Goal: Information Seeking & Learning: Learn about a topic

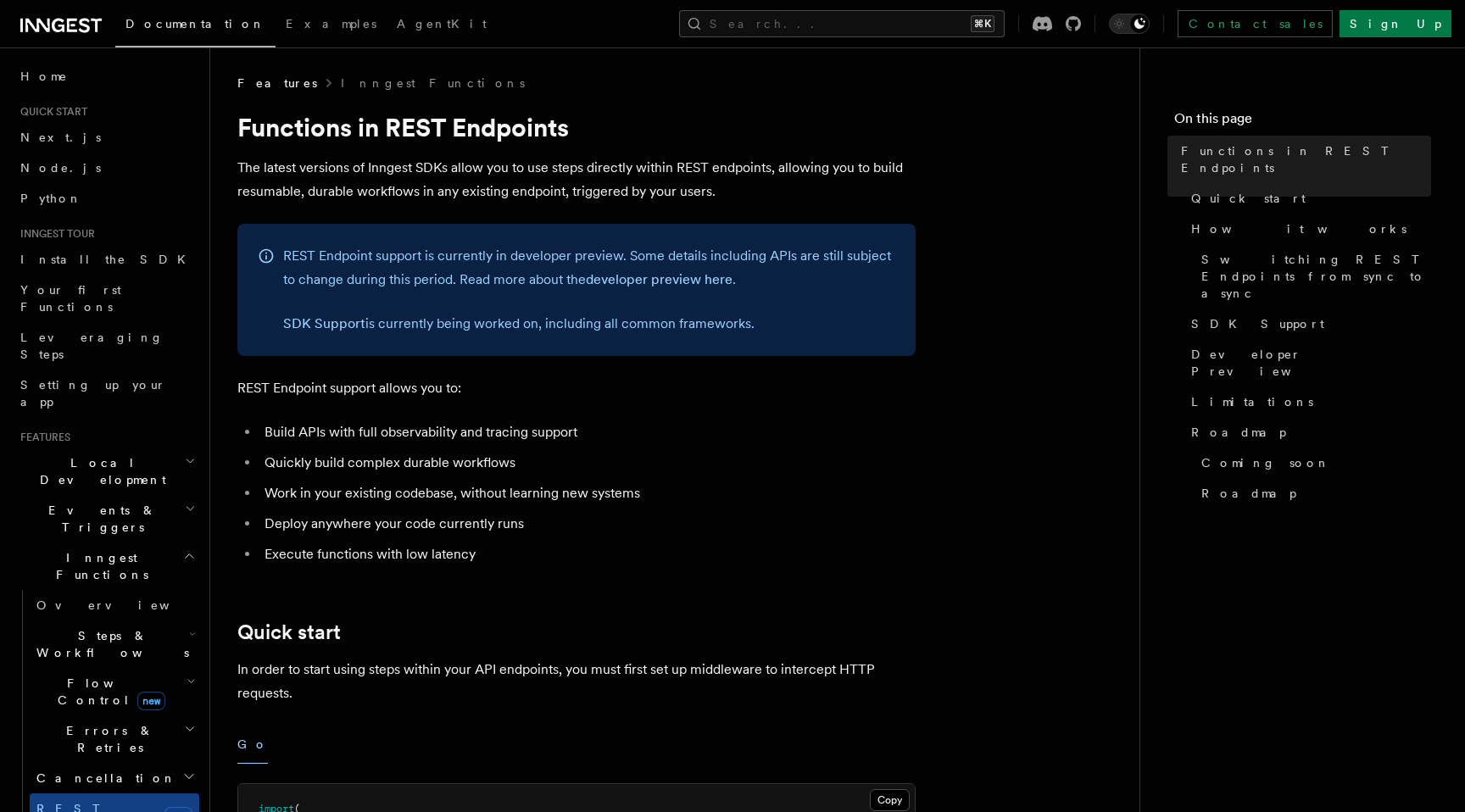
scroll to position [302, 0]
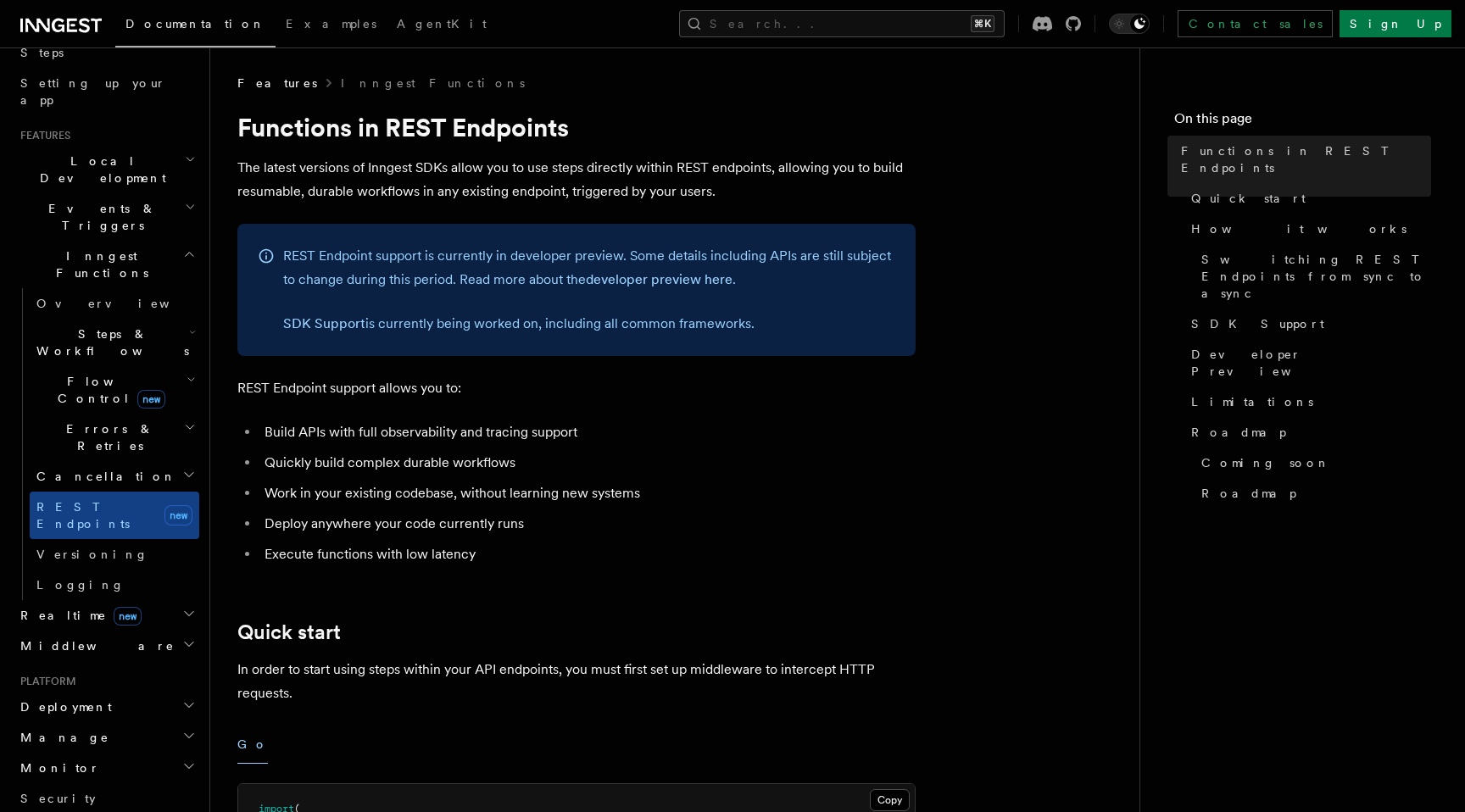
click at [393, 23] on div "Documentation Examples AgentKit Search... ⌘K Contact sales Sign Up" at bounding box center [732, 23] width 1465 height 48
click at [54, 247] on span "Inngest Functions" at bounding box center [99, 265] width 170 height 34
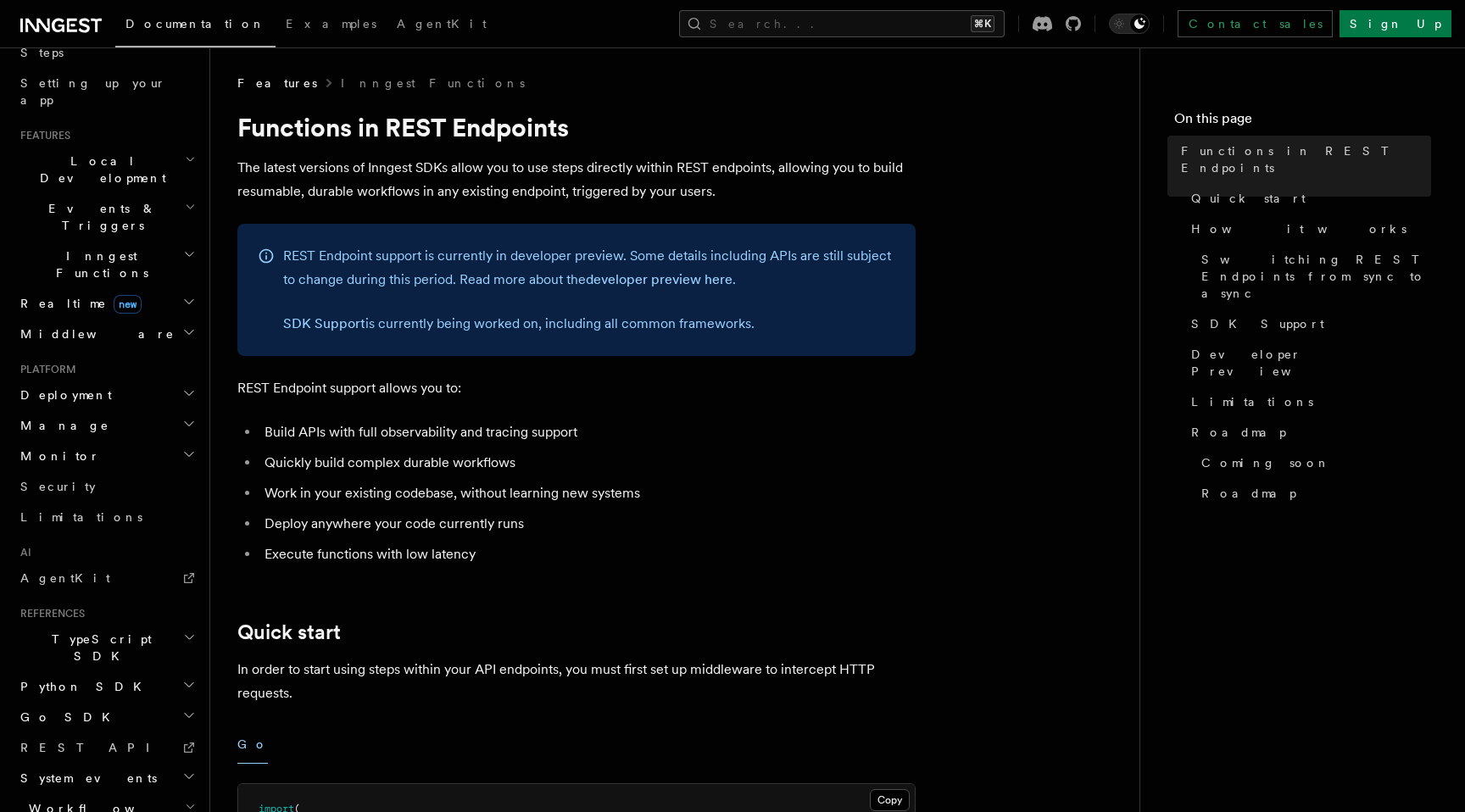
click at [54, 247] on span "Inngest Functions" at bounding box center [99, 265] width 170 height 34
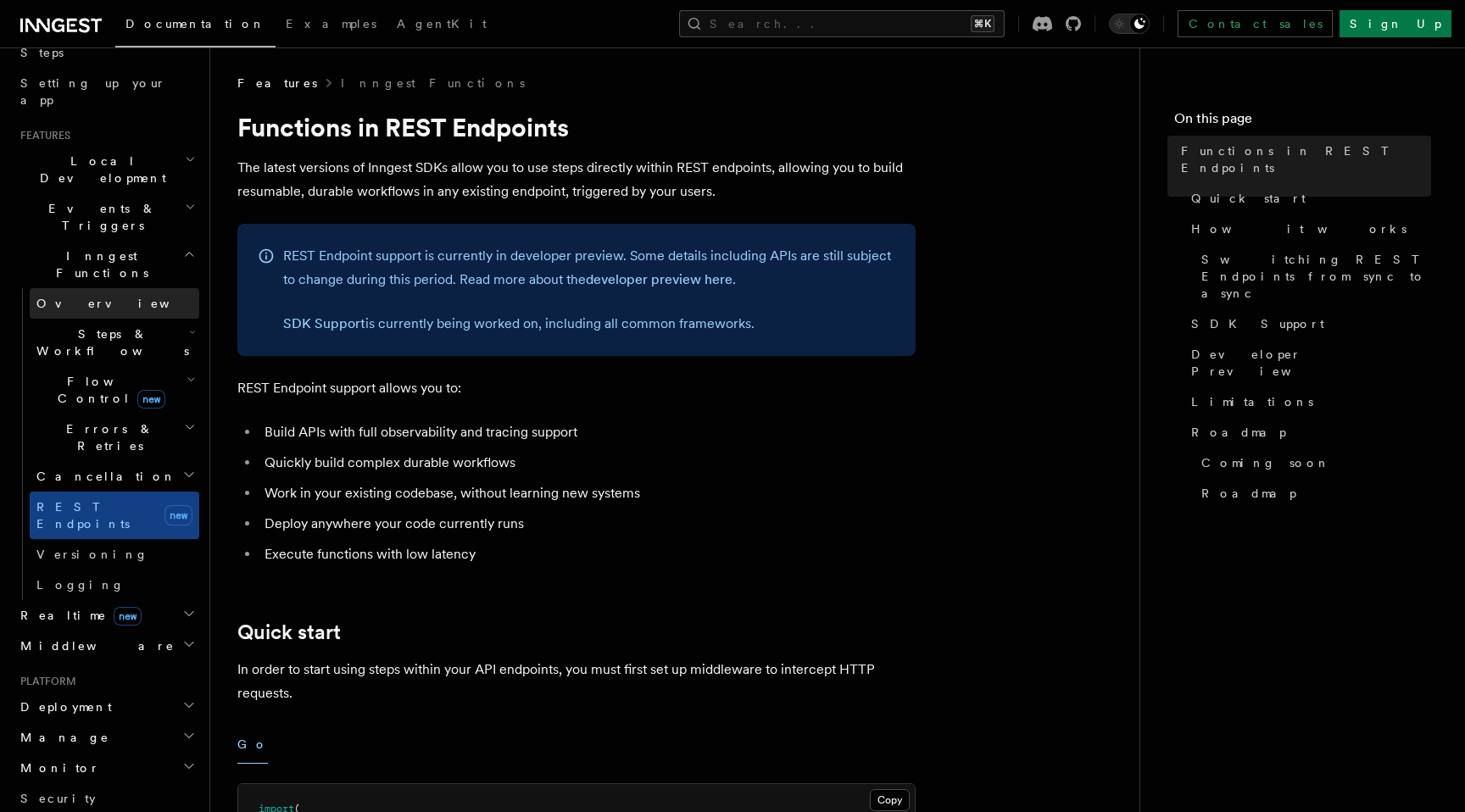
click at [60, 296] on span "Overview" at bounding box center [123, 303] width 174 height 14
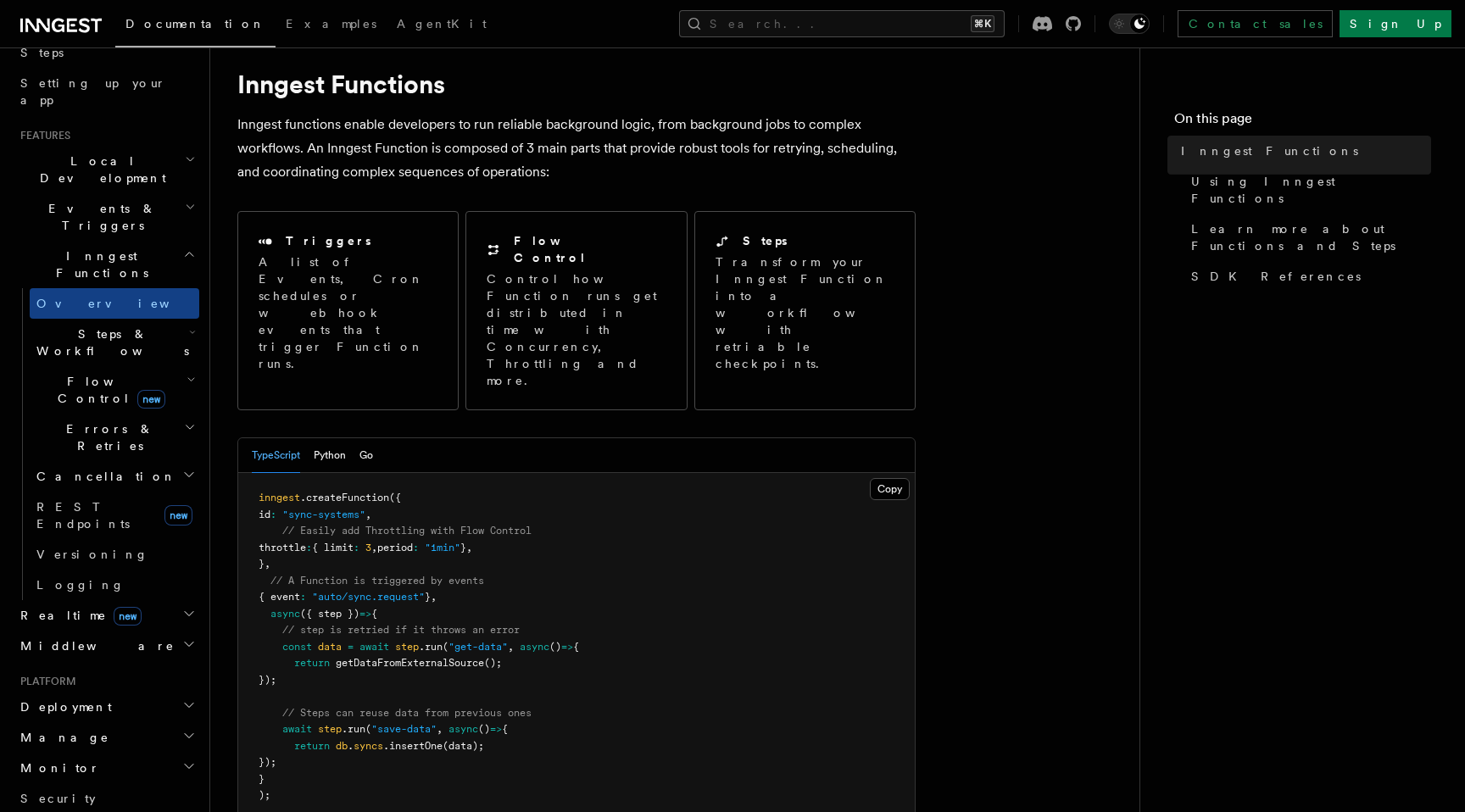
scroll to position [48, 0]
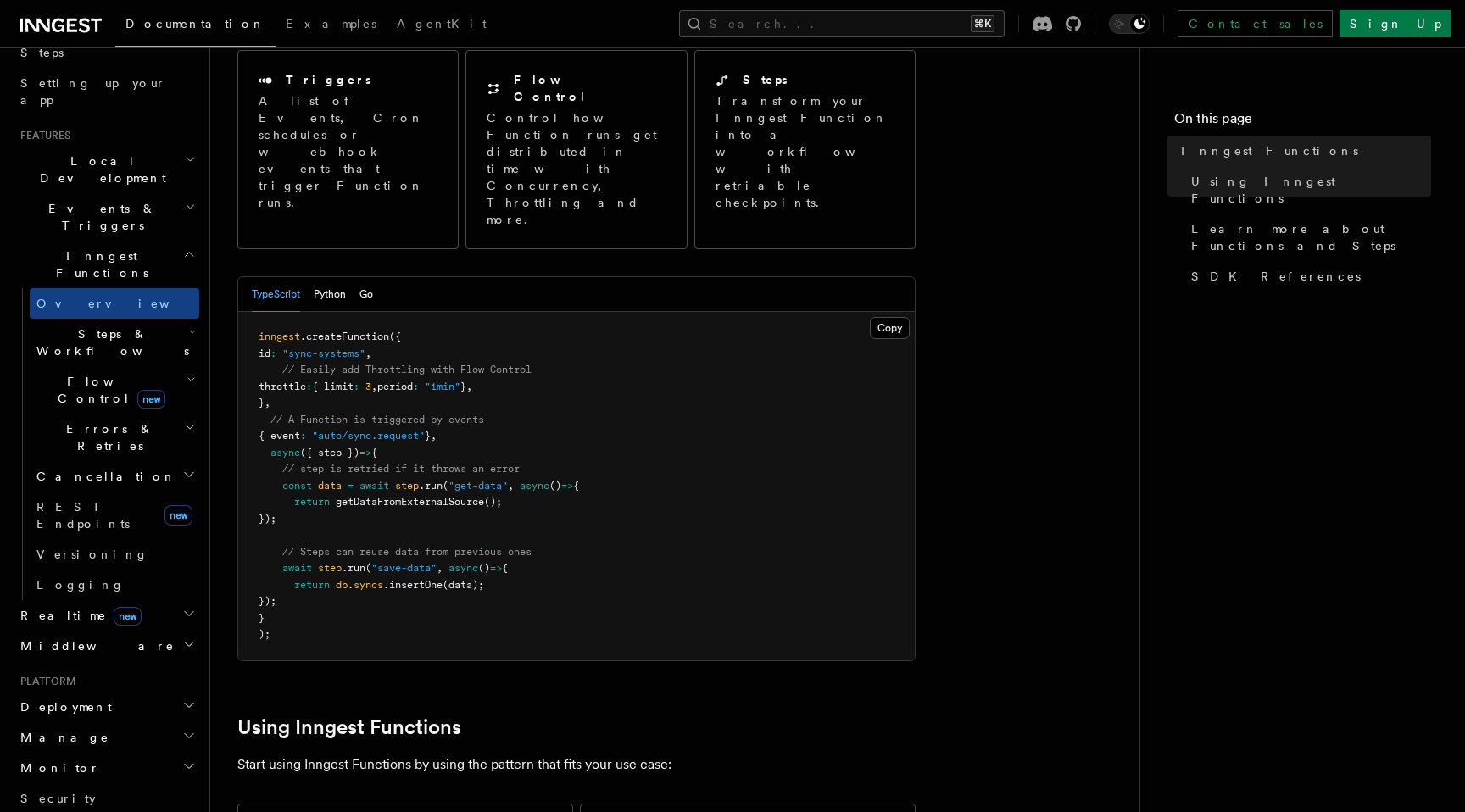
scroll to position [210, 0]
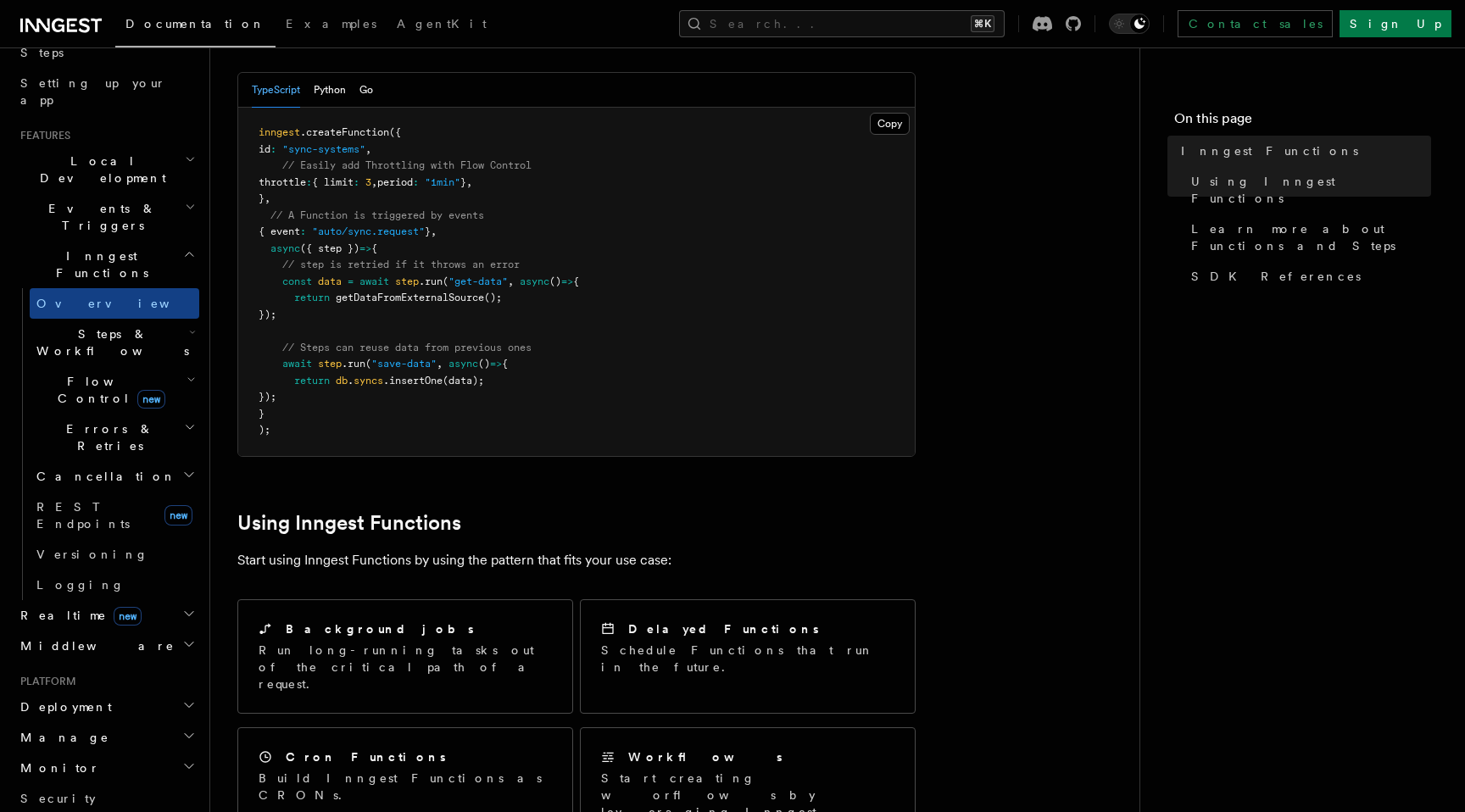
scroll to position [666, 0]
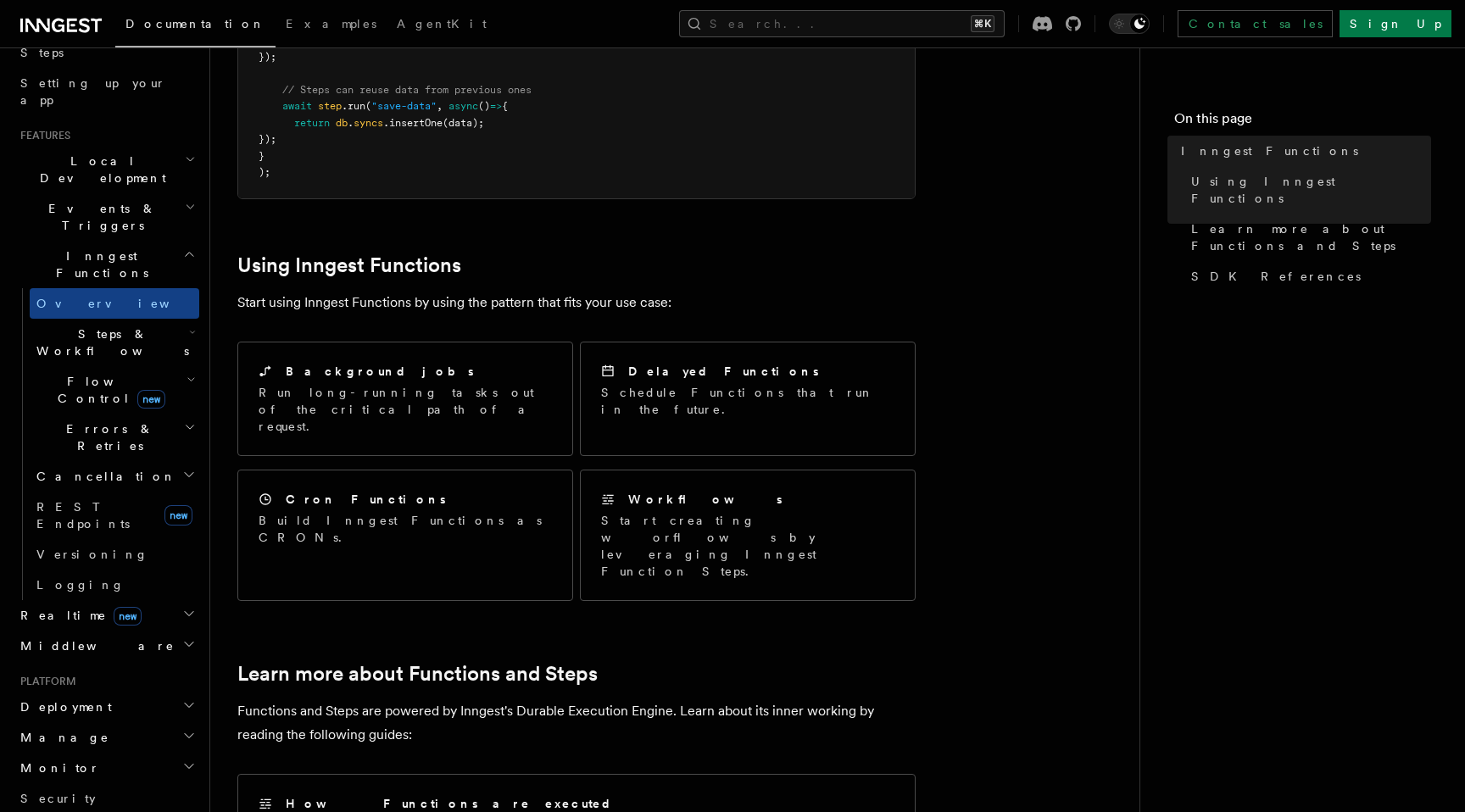
click at [221, 266] on div "Features Inngest Functions Inngest functions enable developers to run reliable …" at bounding box center [702, 439] width 983 height 2209
click at [221, 290] on div "Features Inngest Functions Inngest functions enable developers to run reliable …" at bounding box center [702, 439] width 983 height 2209
click at [219, 327] on div "Features Inngest Functions Inngest functions enable developers to run reliable …" at bounding box center [702, 439] width 983 height 2209
click at [217, 362] on div "Features Inngest Functions Inngest functions enable developers to run reliable …" at bounding box center [702, 439] width 983 height 2209
click at [217, 421] on div "Features Inngest Functions Inngest functions enable developers to run reliable …" at bounding box center [702, 439] width 983 height 2209
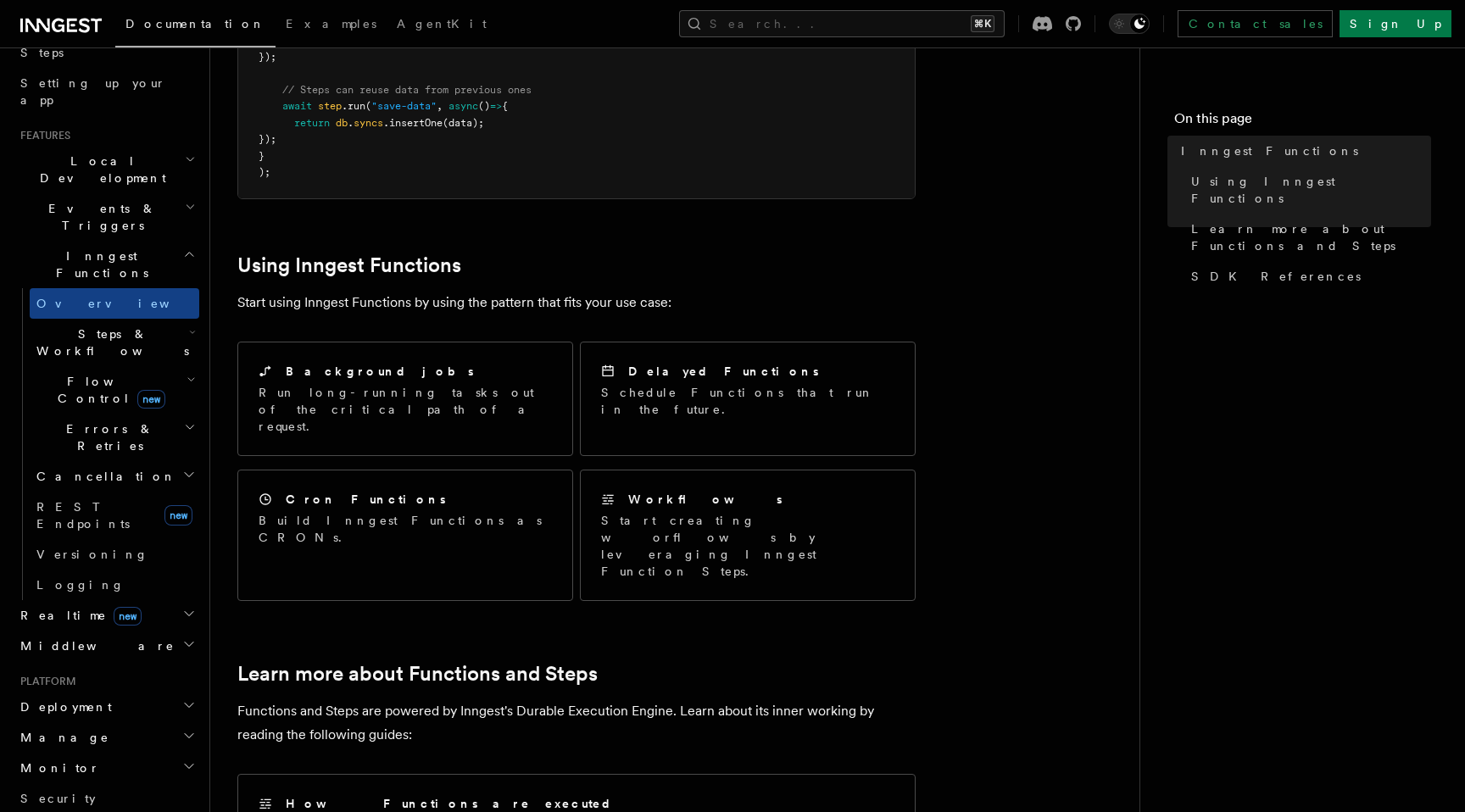
click at [216, 465] on div "Features Inngest Functions Inngest functions enable developers to run reliable …" at bounding box center [702, 439] width 983 height 2209
click at [222, 533] on div "Features Inngest Functions Inngest functions enable developers to run reliable …" at bounding box center [702, 439] width 983 height 2209
click at [228, 698] on div "Features Inngest Functions Inngest functions enable developers to run reliable …" at bounding box center [702, 439] width 983 height 2209
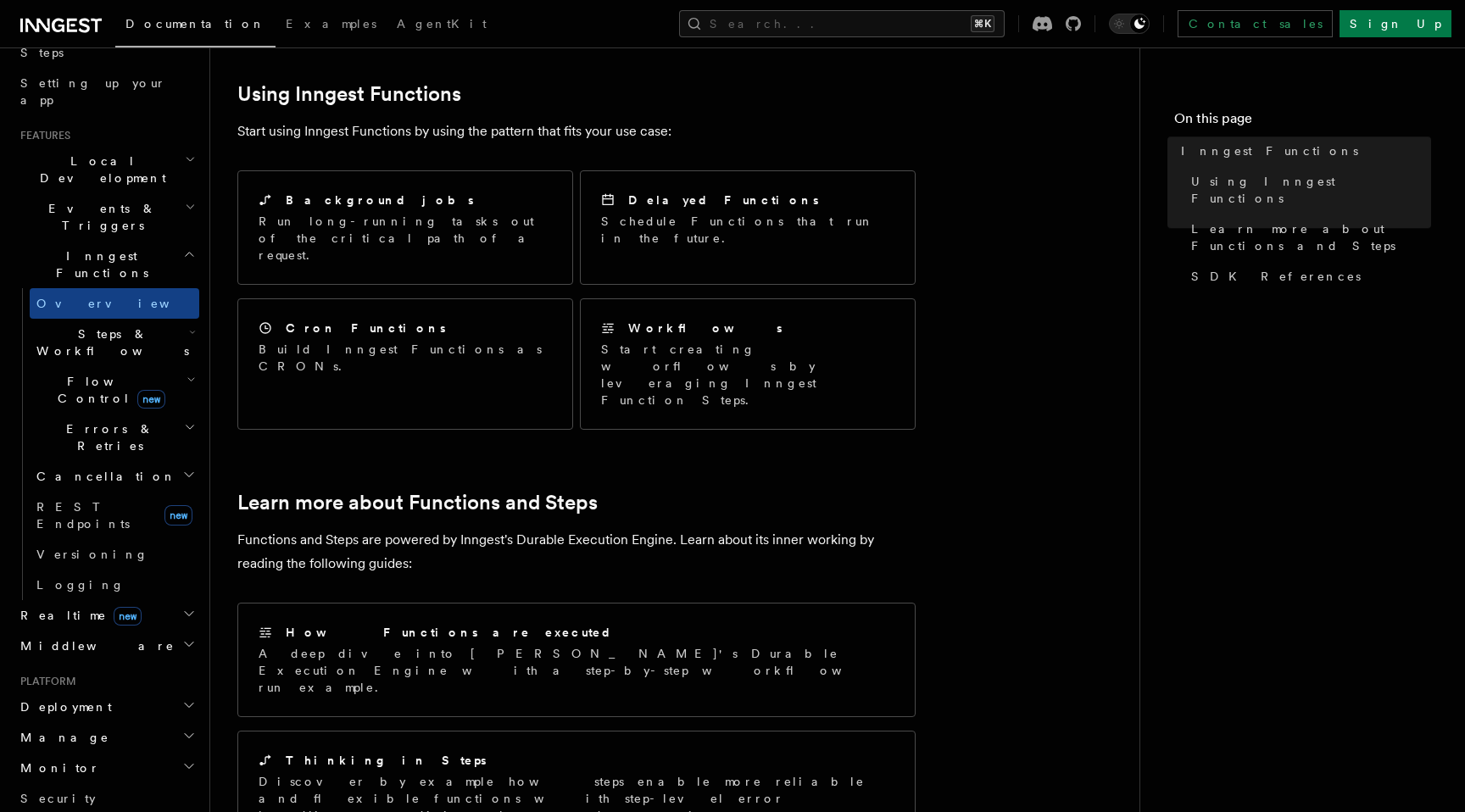
scroll to position [921, 0]
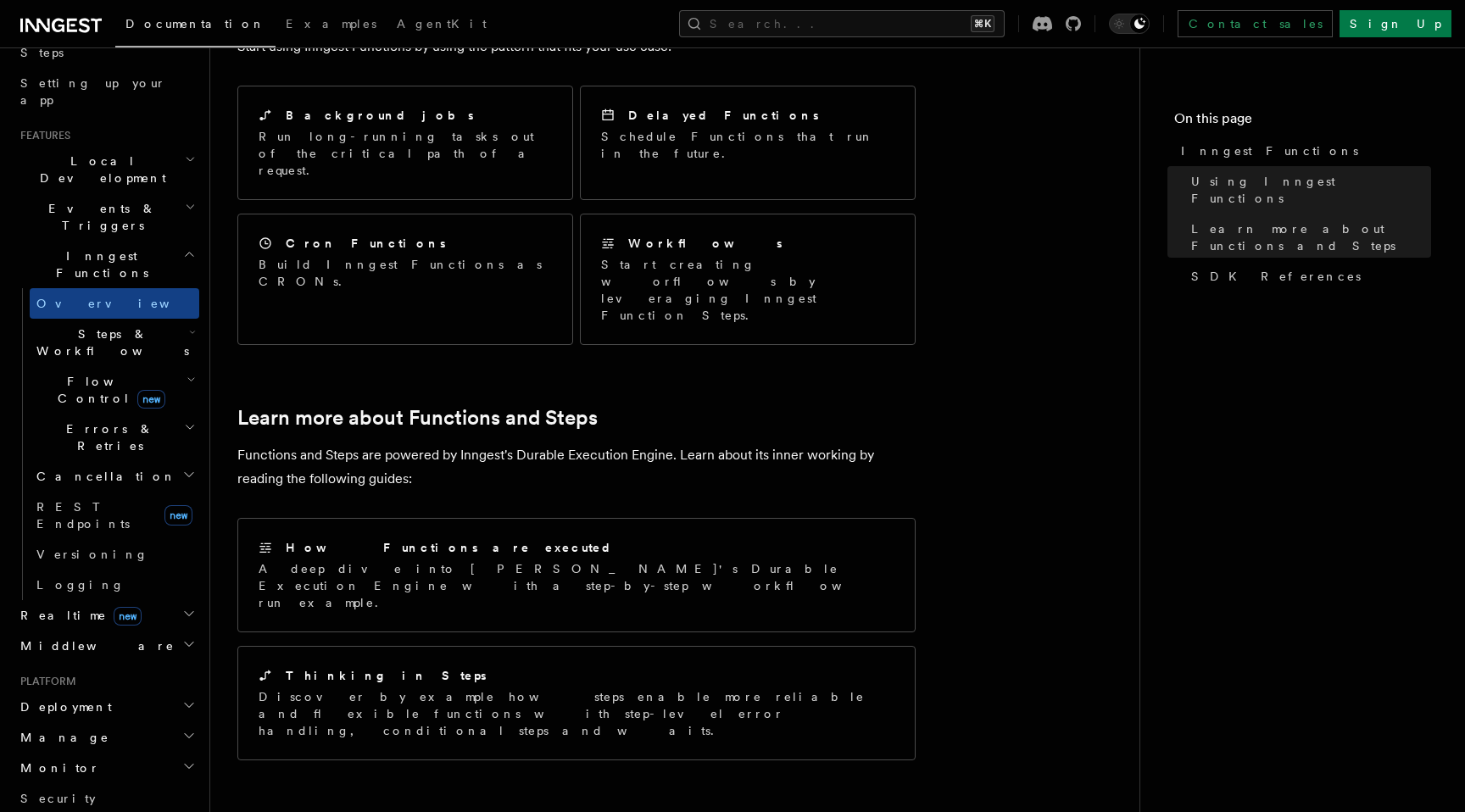
click at [221, 512] on div "Features Inngest Functions Inngest functions enable developers to run reliable …" at bounding box center [702, 183] width 983 height 2209
click at [219, 419] on div "Features Inngest Functions Inngest functions enable developers to run reliable …" at bounding box center [702, 183] width 983 height 2209
click at [218, 452] on div "Features Inngest Functions Inngest functions enable developers to run reliable …" at bounding box center [702, 183] width 983 height 2209
click at [225, 515] on div "Features Inngest Functions Inngest functions enable developers to run reliable …" at bounding box center [702, 183] width 983 height 2209
click at [221, 510] on div "Features Inngest Functions Inngest functions enable developers to run reliable …" at bounding box center [702, 183] width 983 height 2209
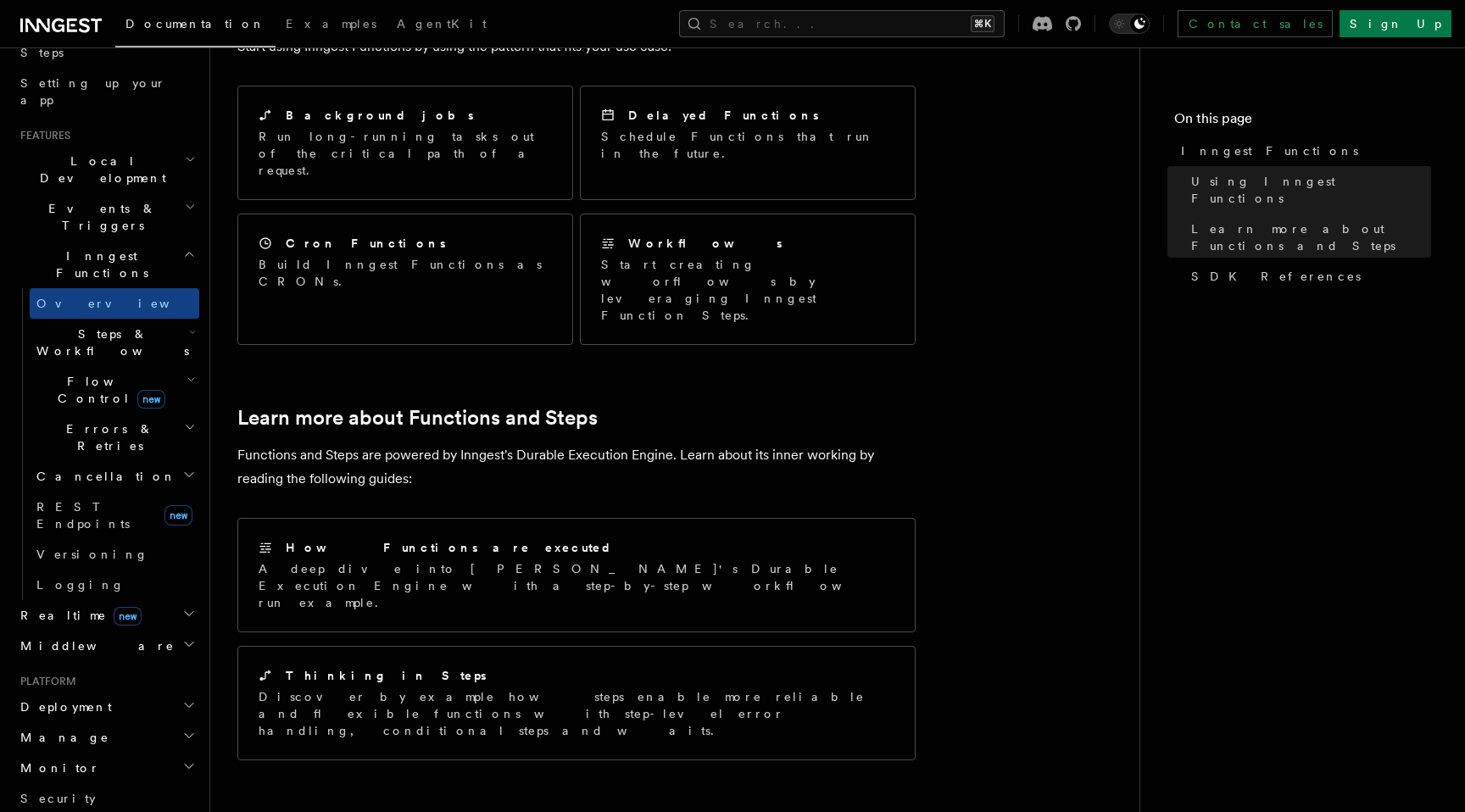
click at [221, 560] on div "Features Inngest Functions Inngest functions enable developers to run reliable …" at bounding box center [702, 183] width 983 height 2209
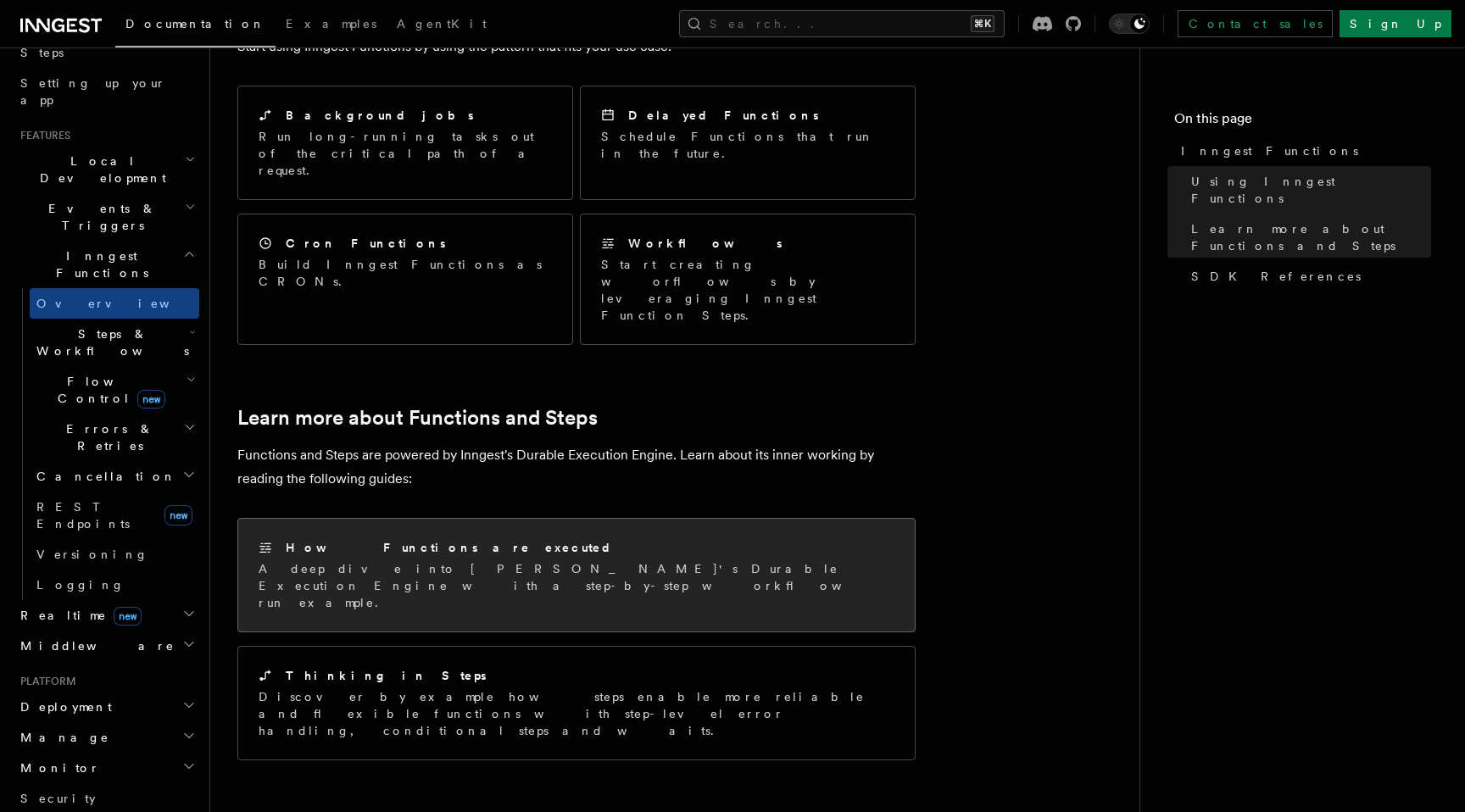
click at [455, 539] on div "How Functions are executed" at bounding box center [576, 548] width 635 height 18
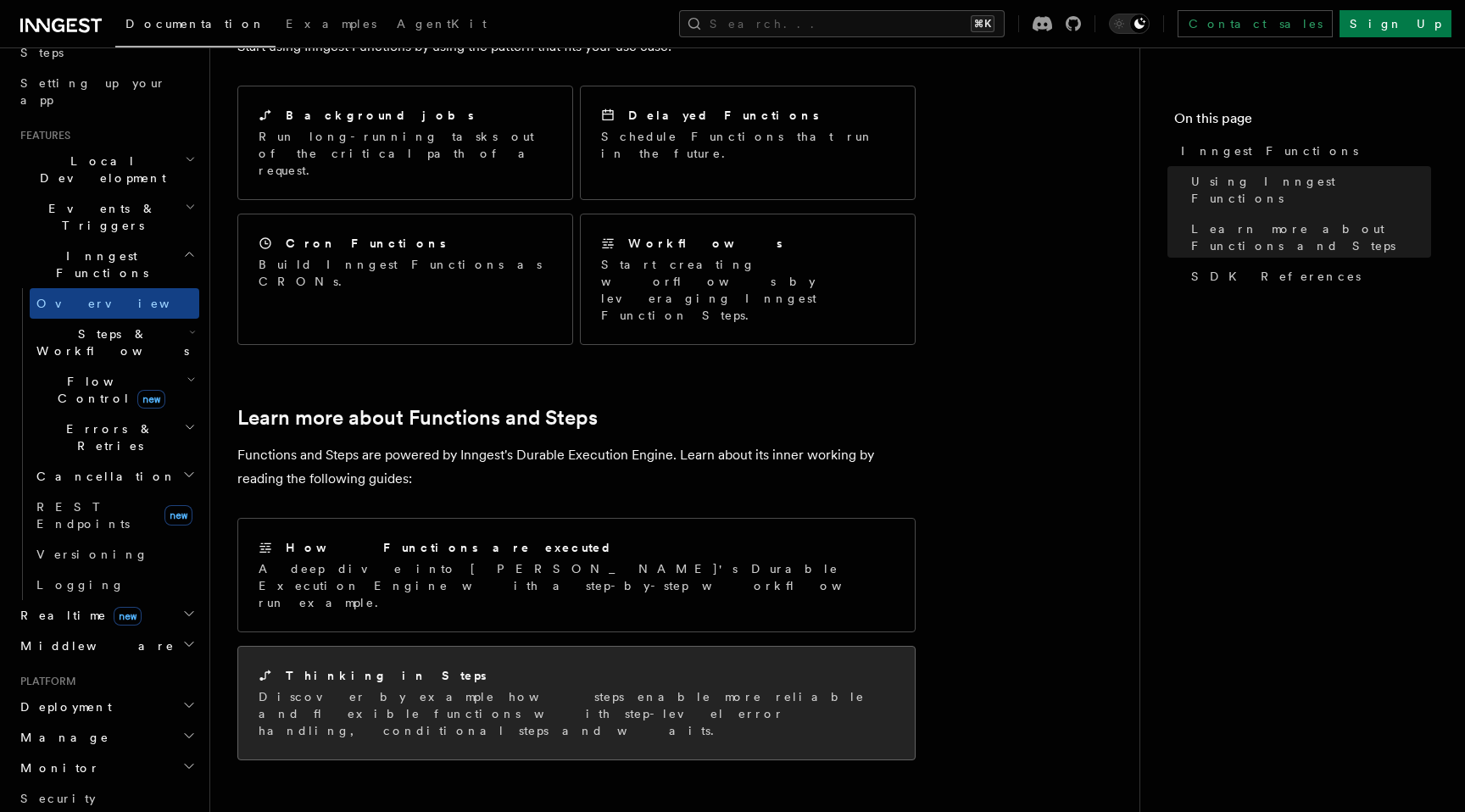
click at [460, 667] on div "Thinking in Steps" at bounding box center [576, 676] width 635 height 18
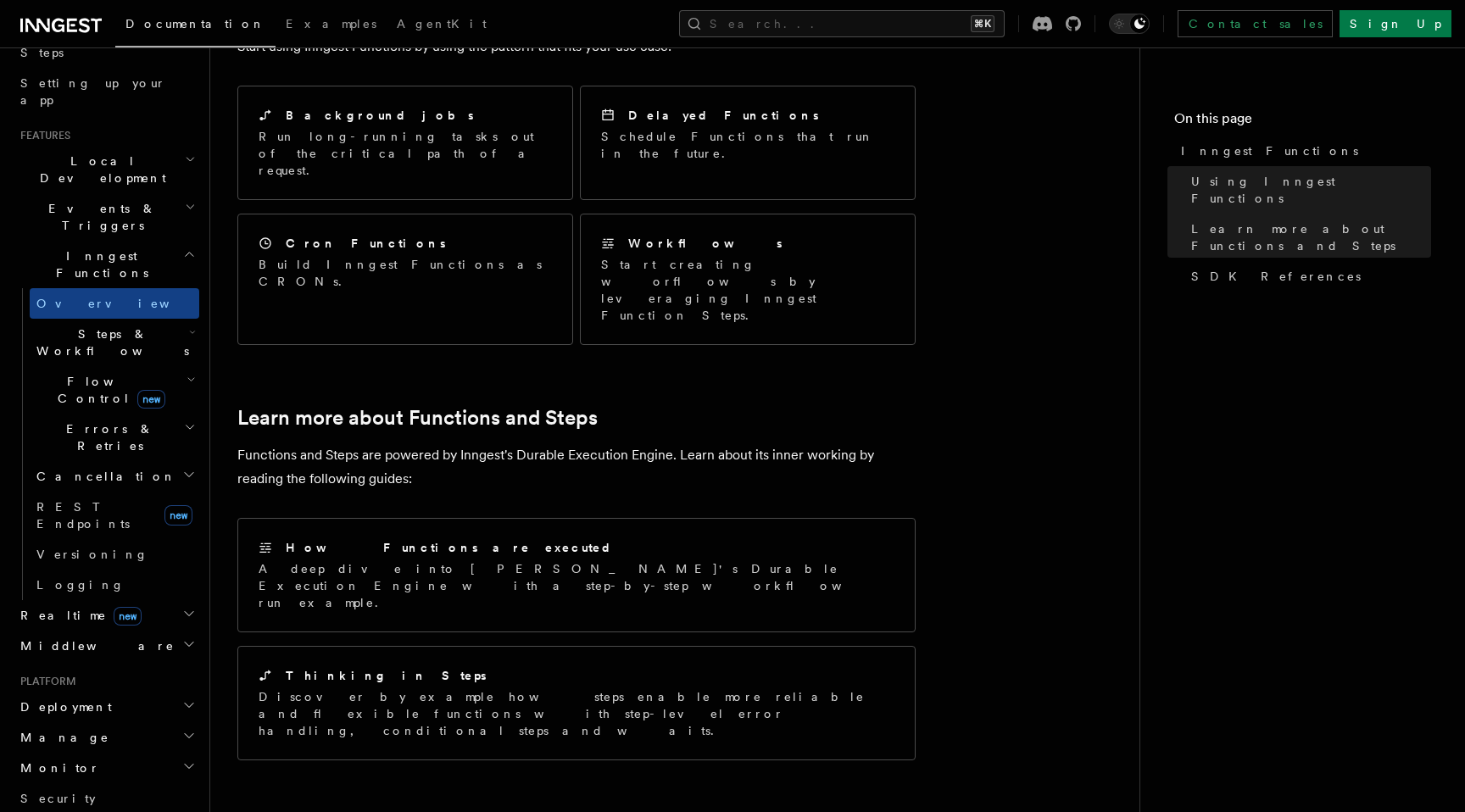
click at [211, 183] on div "Features Inngest Functions Inngest functions enable developers to run reliable …" at bounding box center [702, 183] width 983 height 2209
click at [218, 179] on div "Features Inngest Functions Inngest functions enable developers to run reliable …" at bounding box center [702, 183] width 983 height 2209
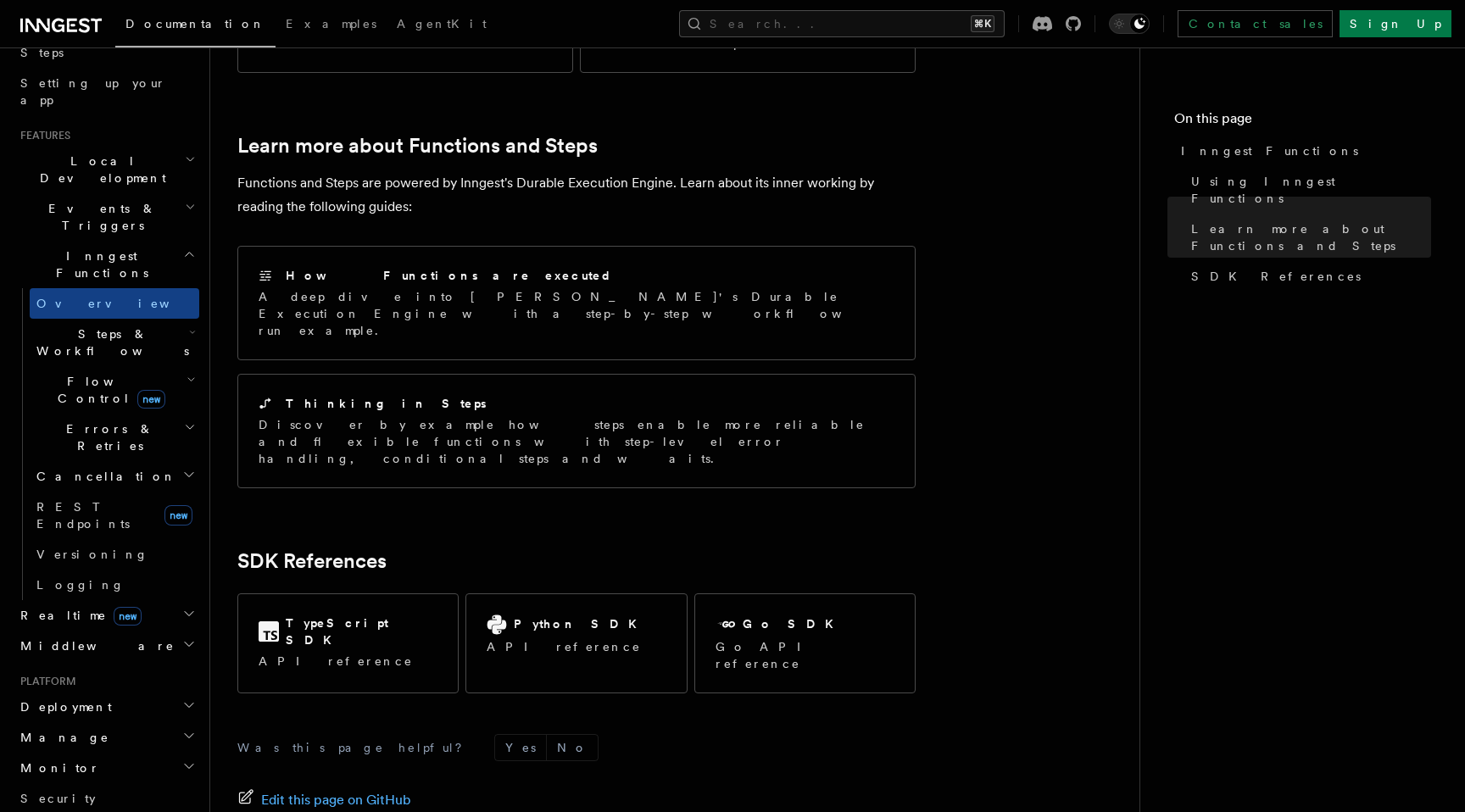
scroll to position [1194, 0]
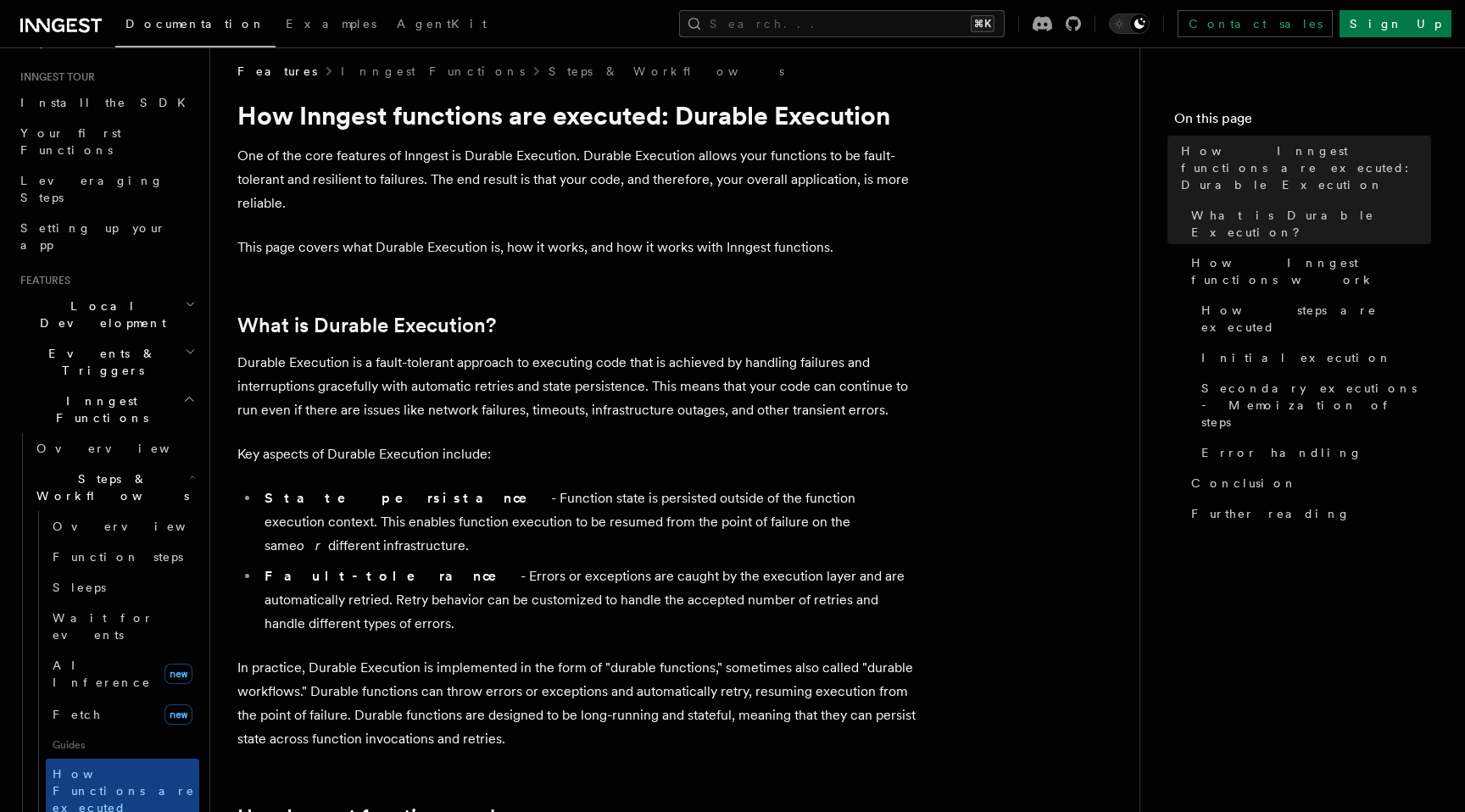
scroll to position [164, 0]
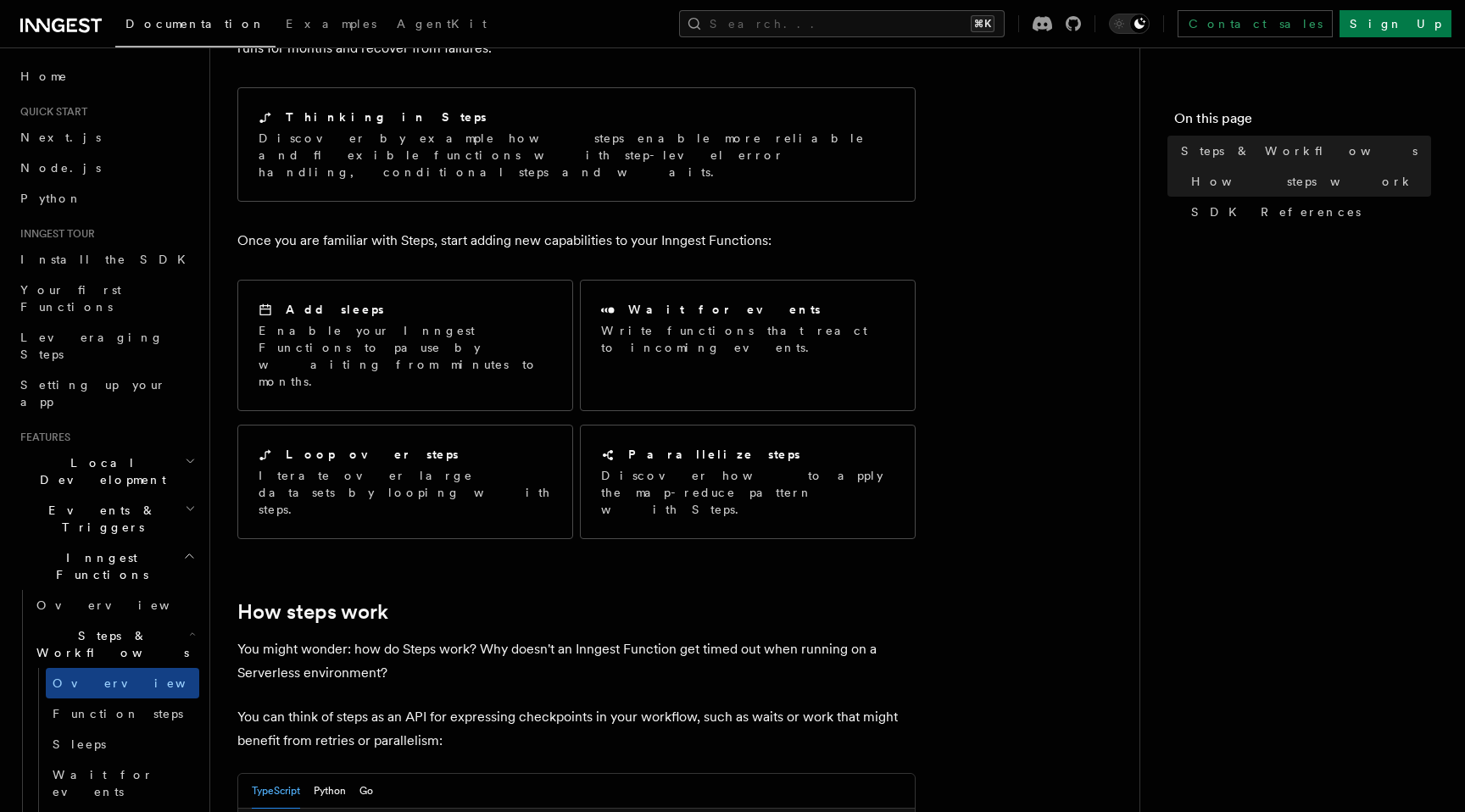
scroll to position [159, 0]
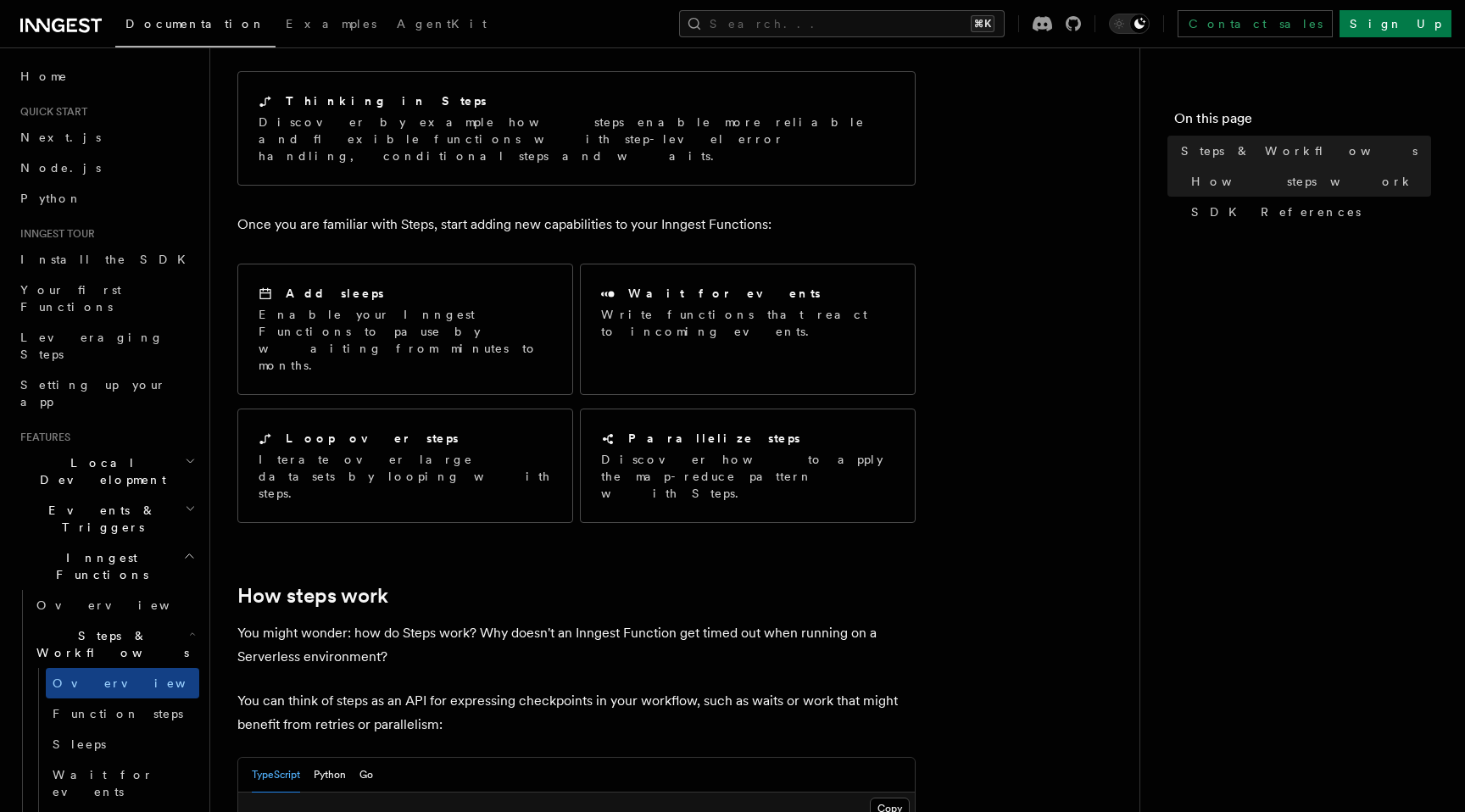
click at [220, 589] on icon at bounding box center [211, 597] width 17 height 17
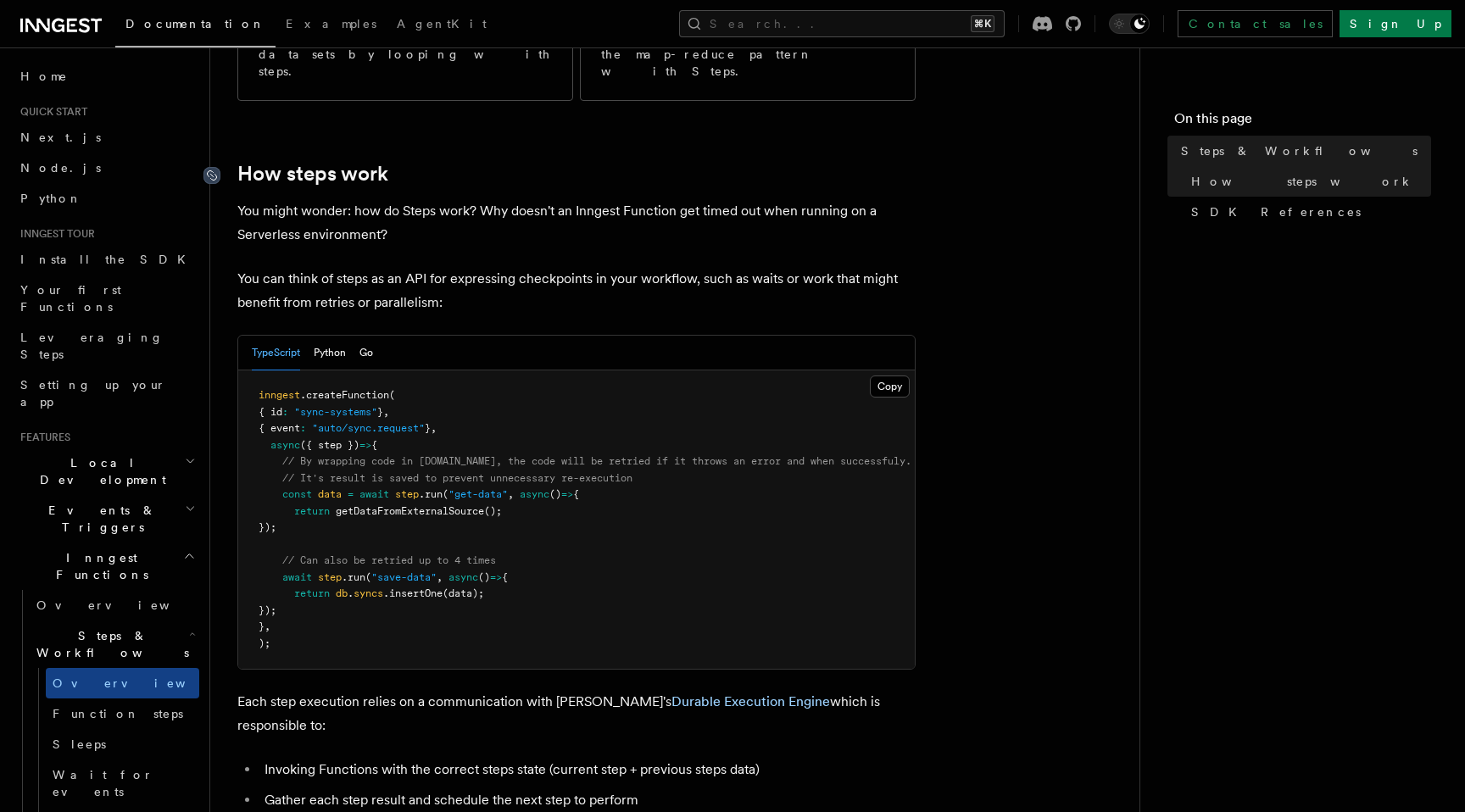
scroll to position [593, 0]
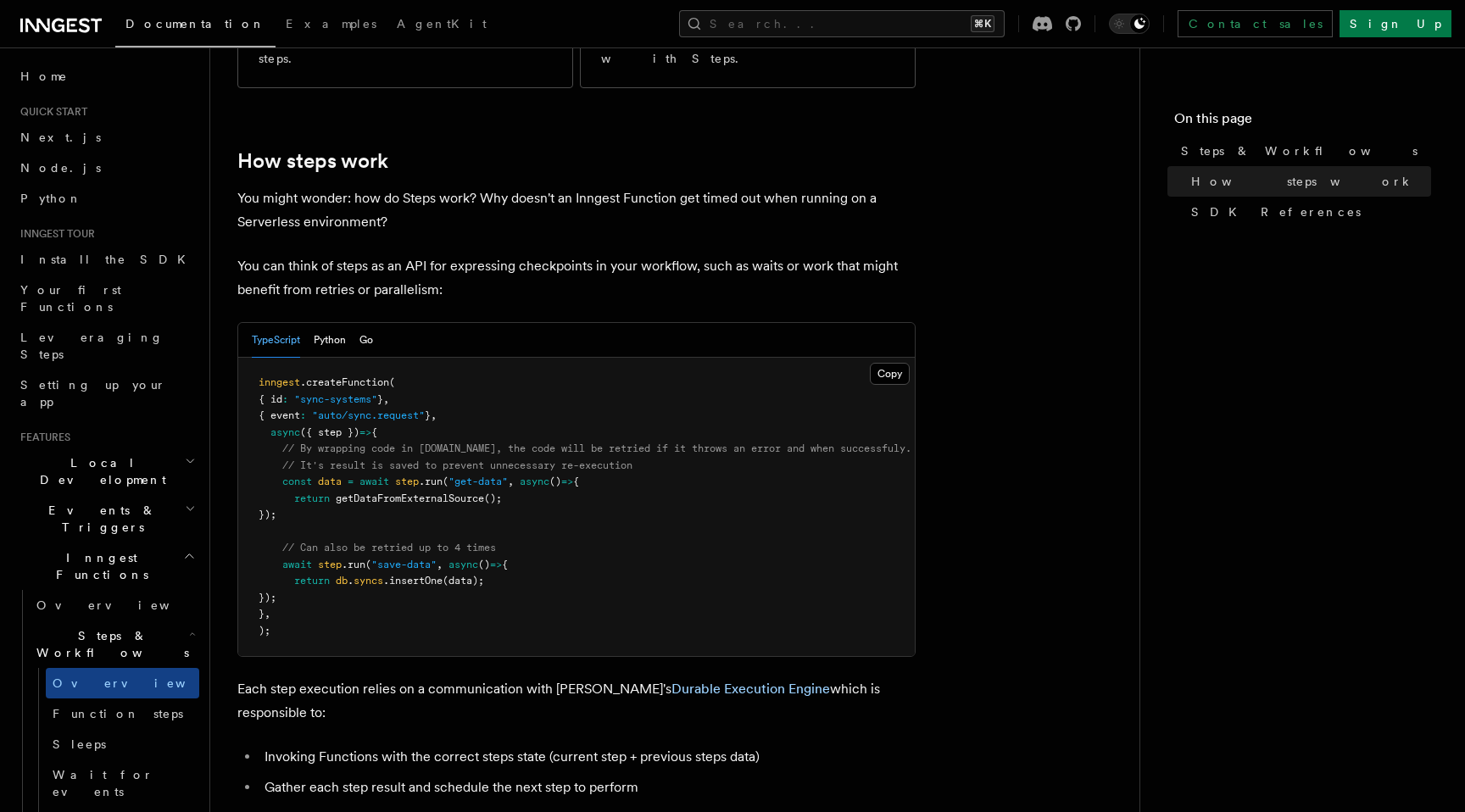
click at [221, 138] on div "Features Inngest Functions Steps & Workflows Steps are fundamental building blo…" at bounding box center [702, 721] width 983 height 2629
click at [221, 207] on div "Features Inngest Functions Steps & Workflows Steps are fundamental building blo…" at bounding box center [702, 721] width 983 height 2629
click at [220, 275] on div "Features Inngest Functions Steps & Workflows Steps are fundamental building blo…" at bounding box center [702, 721] width 983 height 2629
click at [220, 353] on div "Features Inngest Functions Steps & Workflows Steps are fundamental building blo…" at bounding box center [702, 721] width 983 height 2629
click at [219, 331] on div "Features Inngest Functions Steps & Workflows Steps are fundamental building blo…" at bounding box center [702, 721] width 983 height 2629
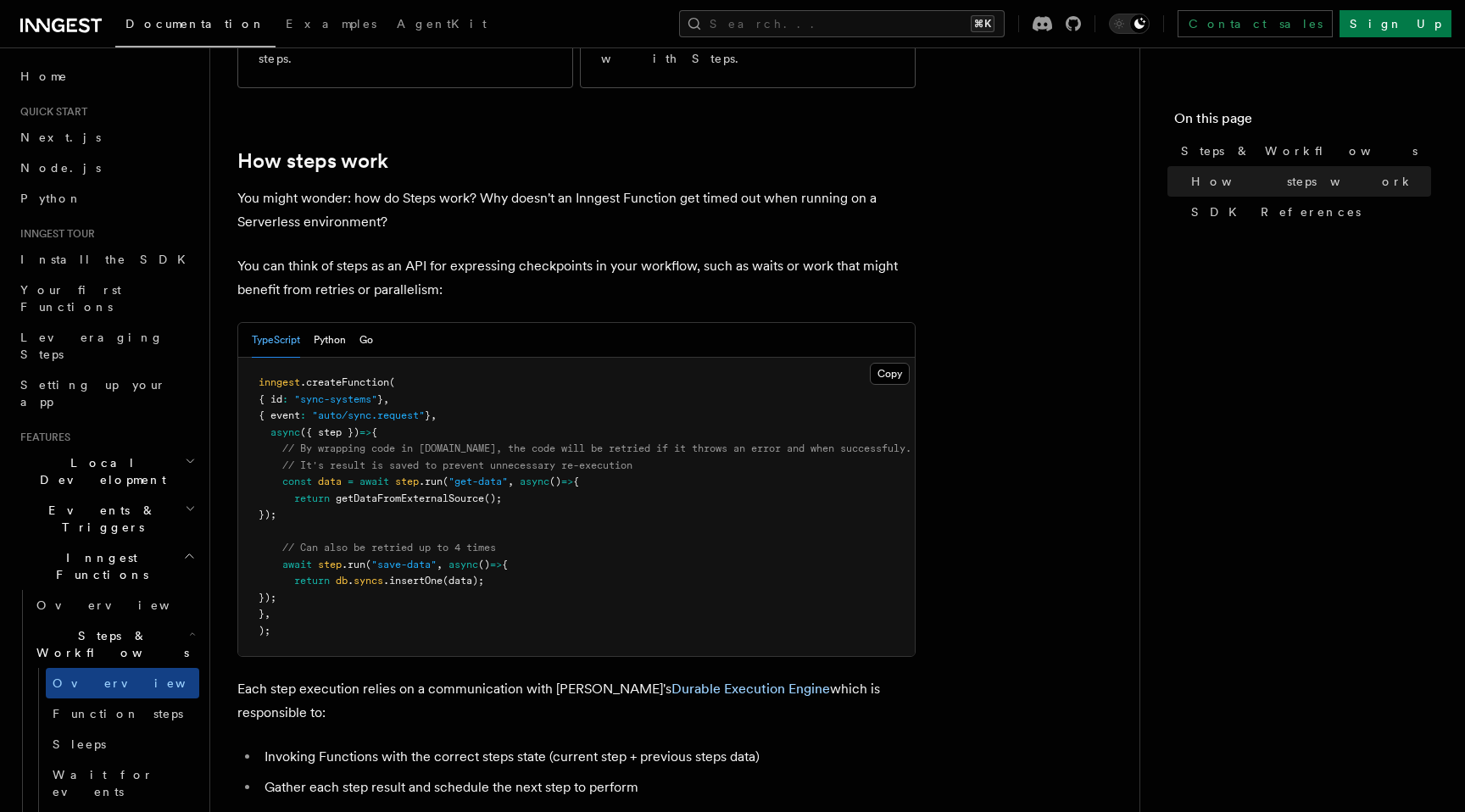
click at [219, 360] on div "Features Inngest Functions Steps & Workflows Steps are fundamental building blo…" at bounding box center [702, 721] width 983 height 2629
click at [219, 265] on div "Features Inngest Functions Steps & Workflows Steps are fundamental building blo…" at bounding box center [702, 721] width 983 height 2629
click at [379, 322] on div "TypeScript Python Go" at bounding box center [577, 340] width 676 height 34
click at [361, 322] on button "Go" at bounding box center [366, 340] width 14 height 34
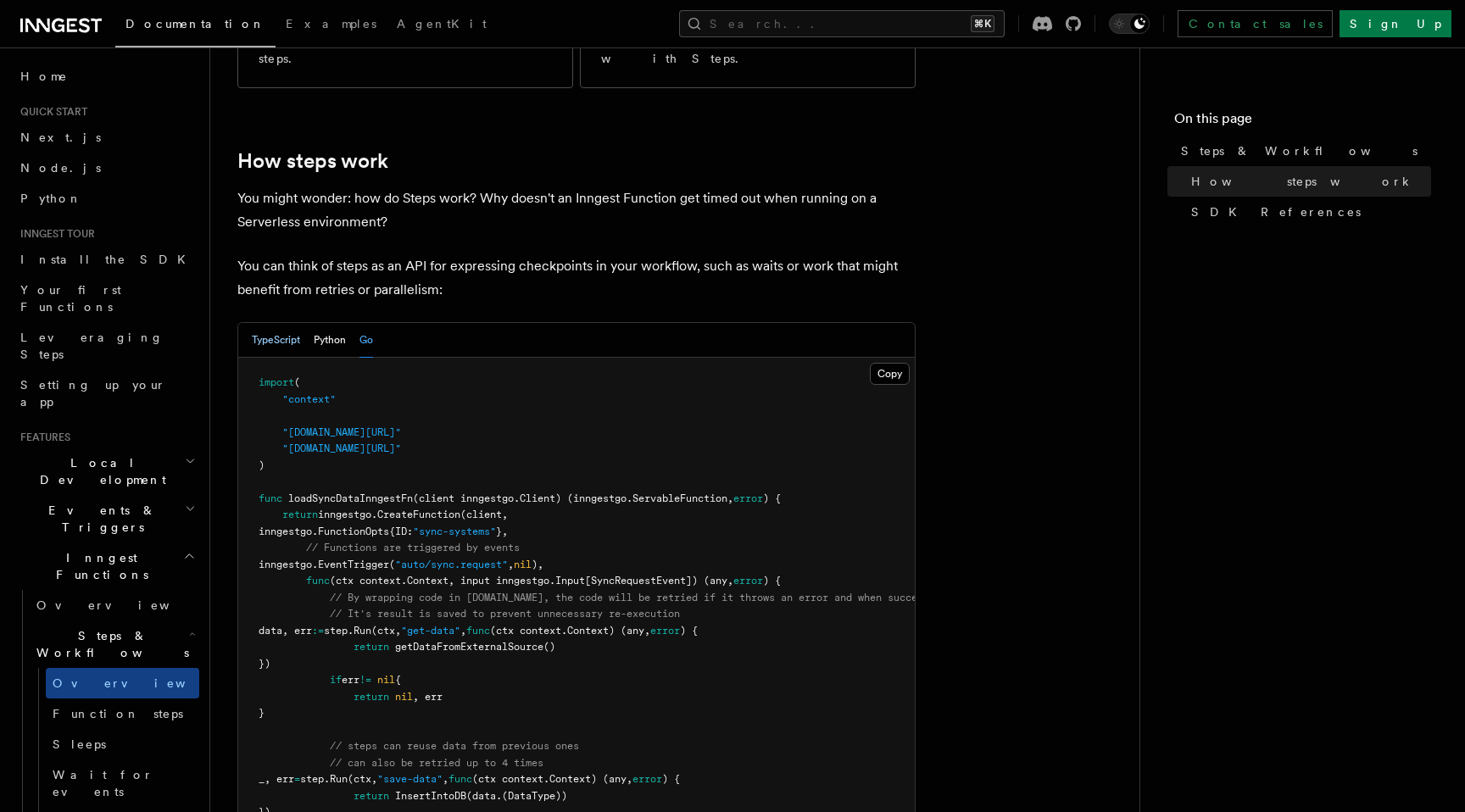
click at [267, 322] on button "TypeScript" at bounding box center [276, 340] width 48 height 34
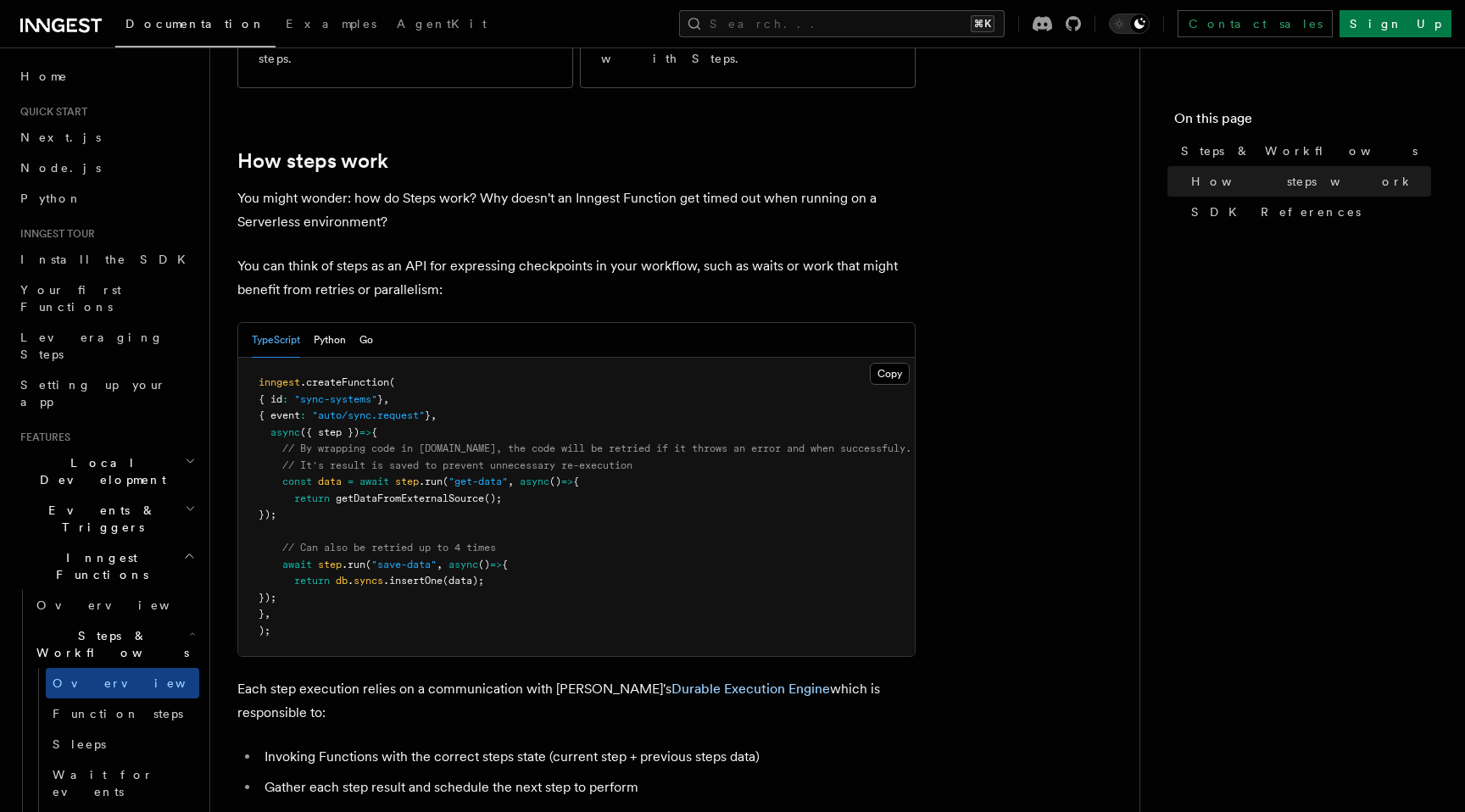
click at [220, 302] on div "Features Inngest Functions Steps & Workflows Steps are fundamental building blo…" at bounding box center [702, 721] width 983 height 2629
click at [220, 305] on div "Features Inngest Functions Steps & Workflows Steps are fundamental building blo…" at bounding box center [702, 721] width 983 height 2629
click at [218, 266] on div "Features Inngest Functions Steps & Workflows Steps are fundamental building blo…" at bounding box center [702, 721] width 983 height 2629
click at [213, 337] on div "Features Inngest Functions Steps & Workflows Steps are fundamental building blo…" at bounding box center [702, 721] width 983 height 2629
click at [213, 415] on div "Features Inngest Functions Steps & Workflows Steps are fundamental building blo…" at bounding box center [702, 721] width 983 height 2629
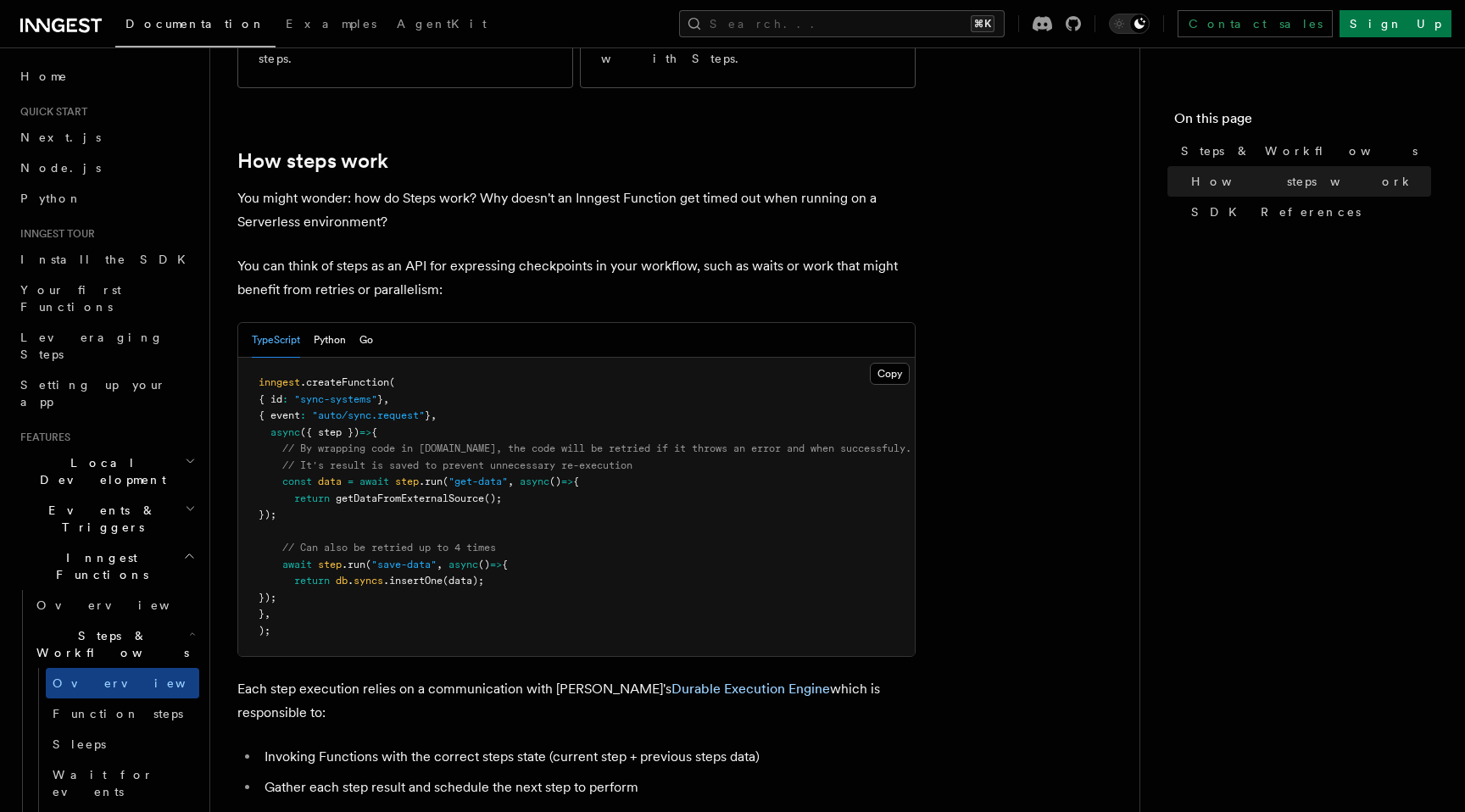
click at [223, 515] on div "Features Inngest Functions Steps & Workflows Steps are fundamental building blo…" at bounding box center [702, 721] width 983 height 2629
click at [213, 569] on div "Features Inngest Functions Steps & Workflows Steps are fundamental building blo…" at bounding box center [702, 721] width 983 height 2629
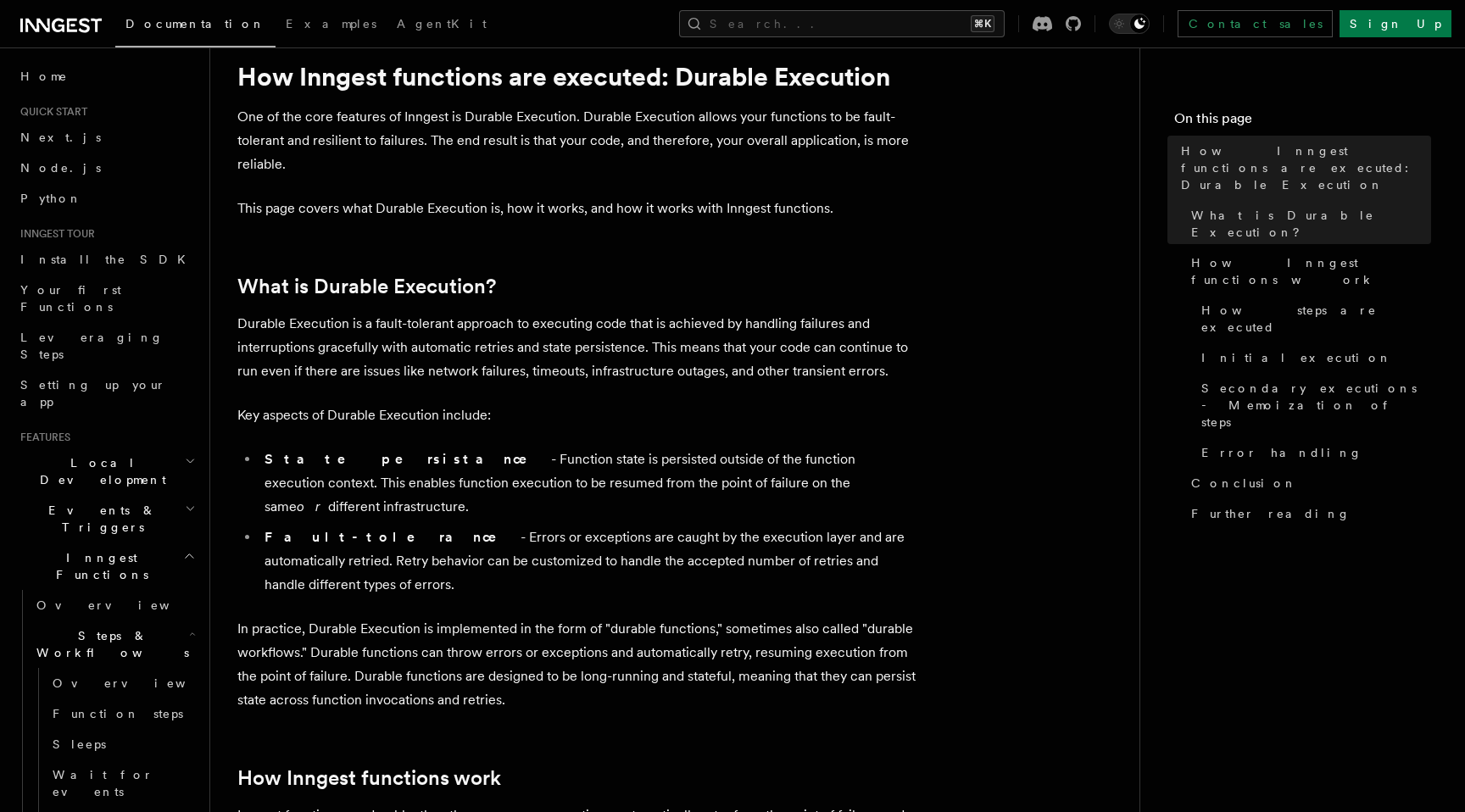
scroll to position [61, 0]
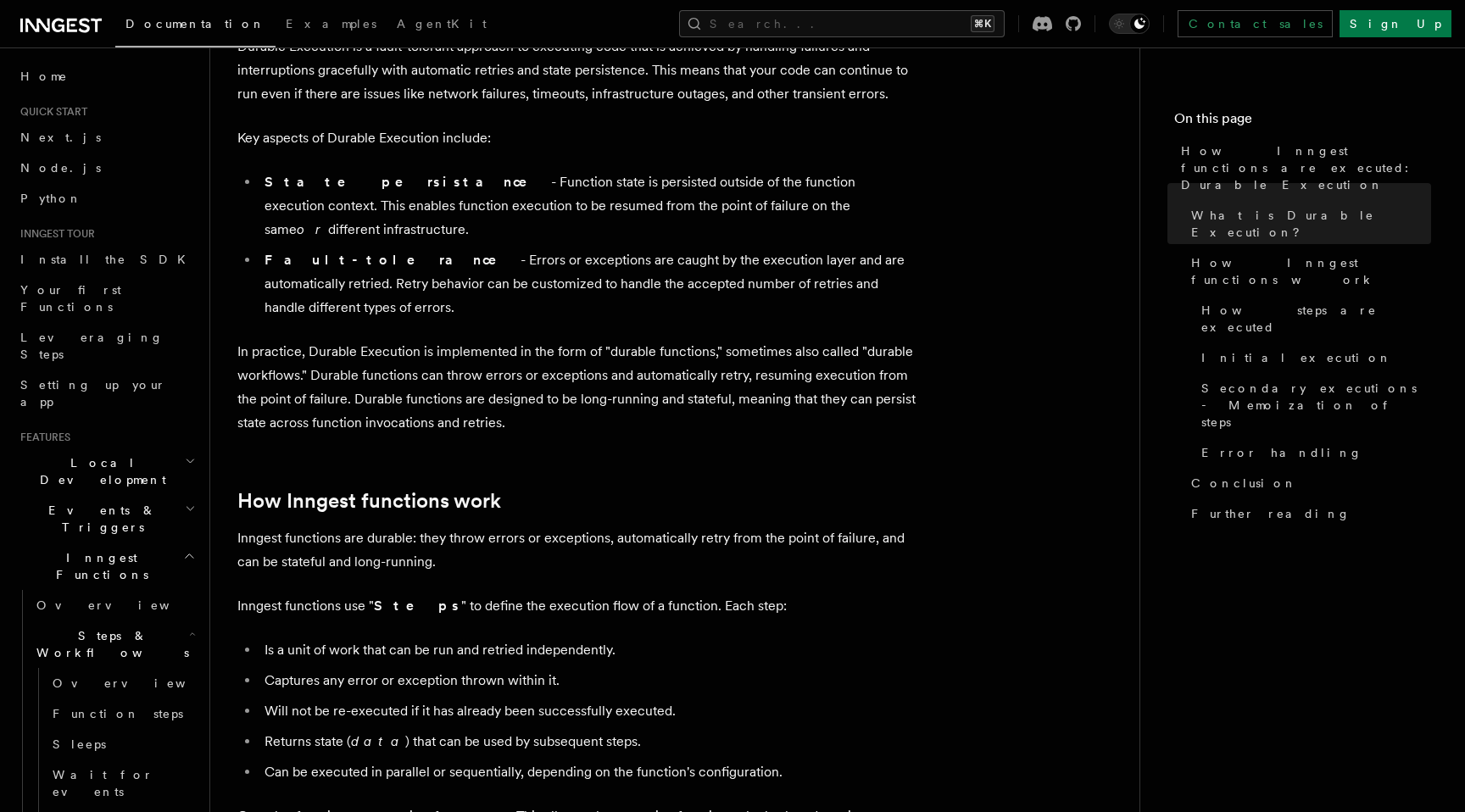
scroll to position [310, 0]
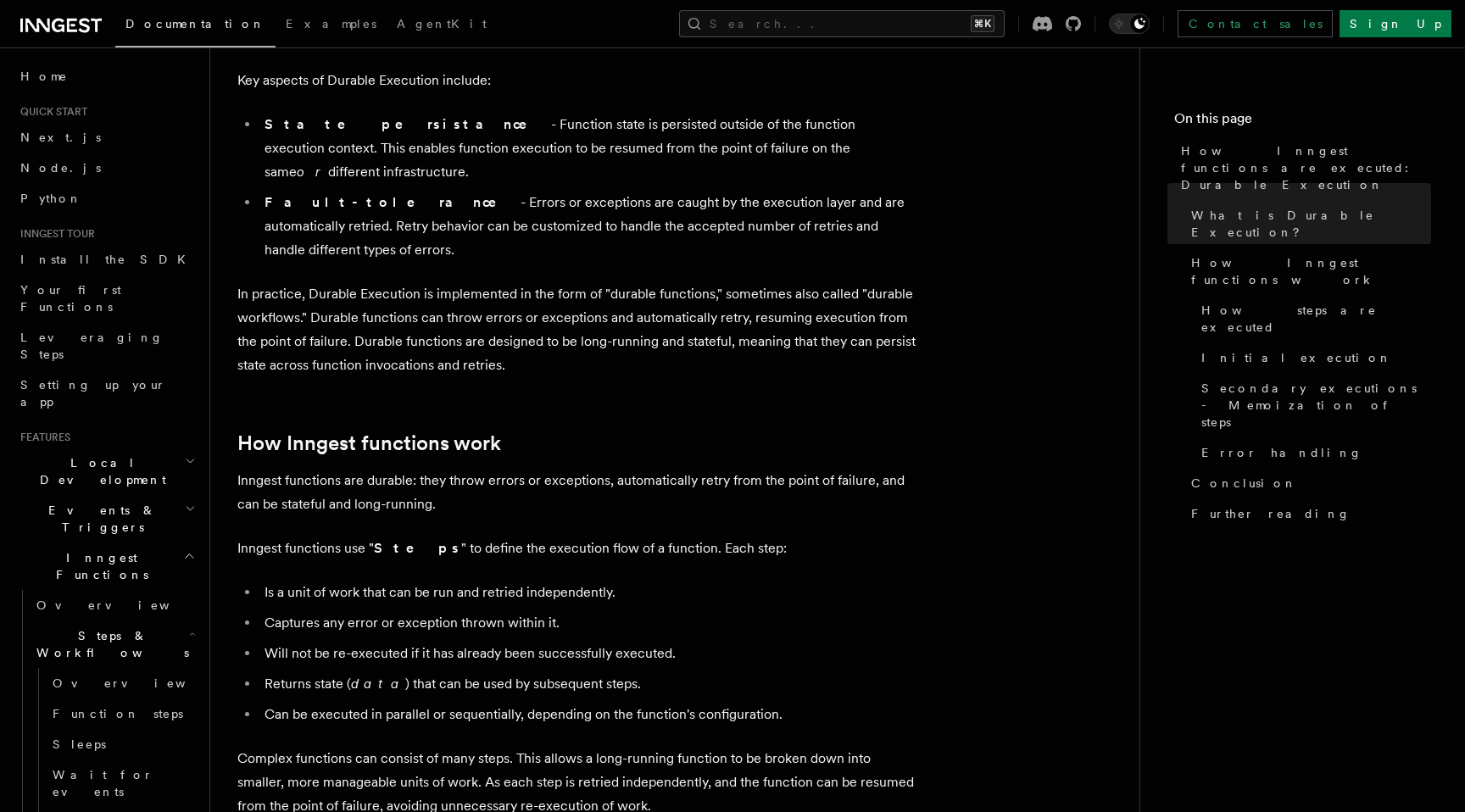
scroll to position [393, 0]
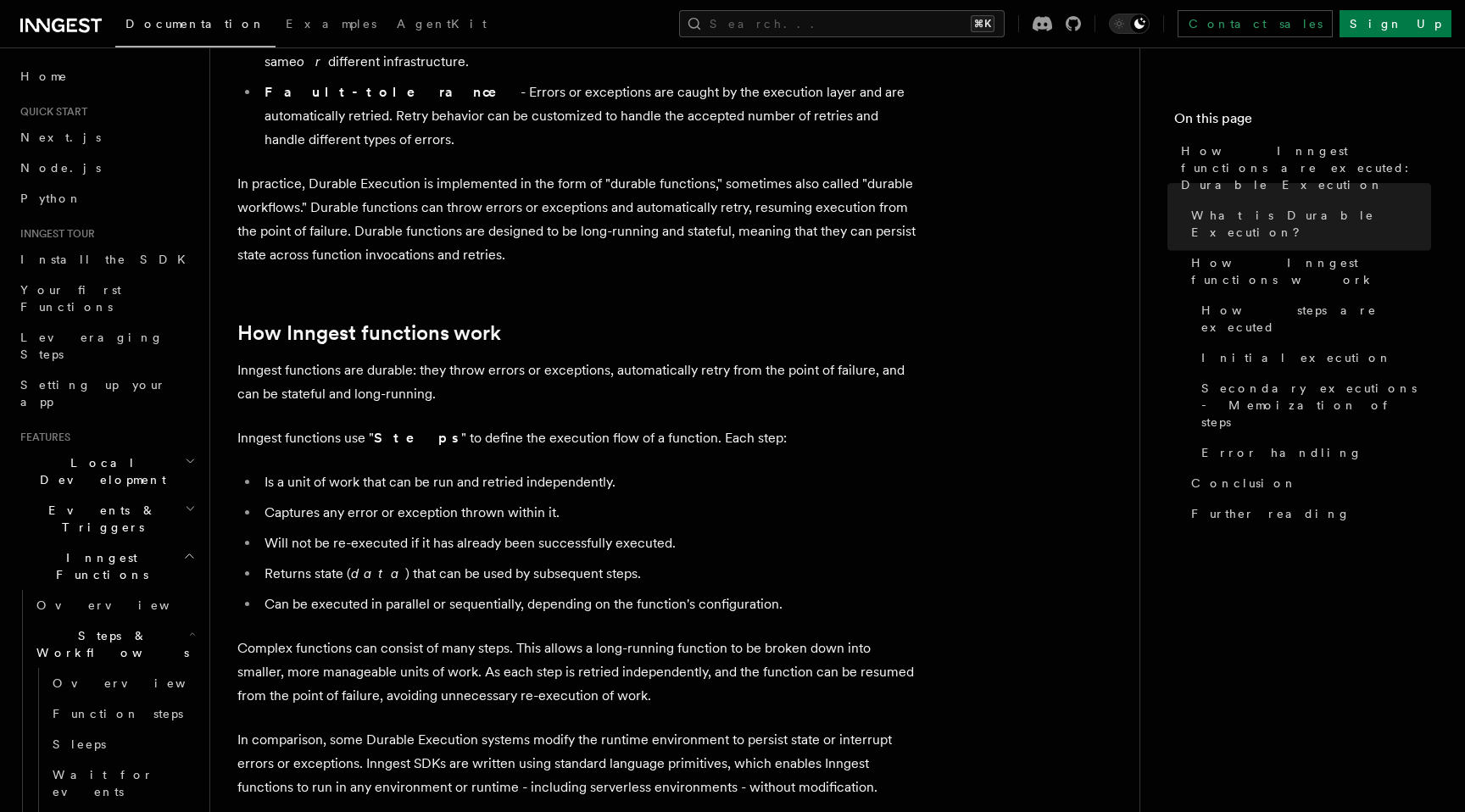
scroll to position [530, 0]
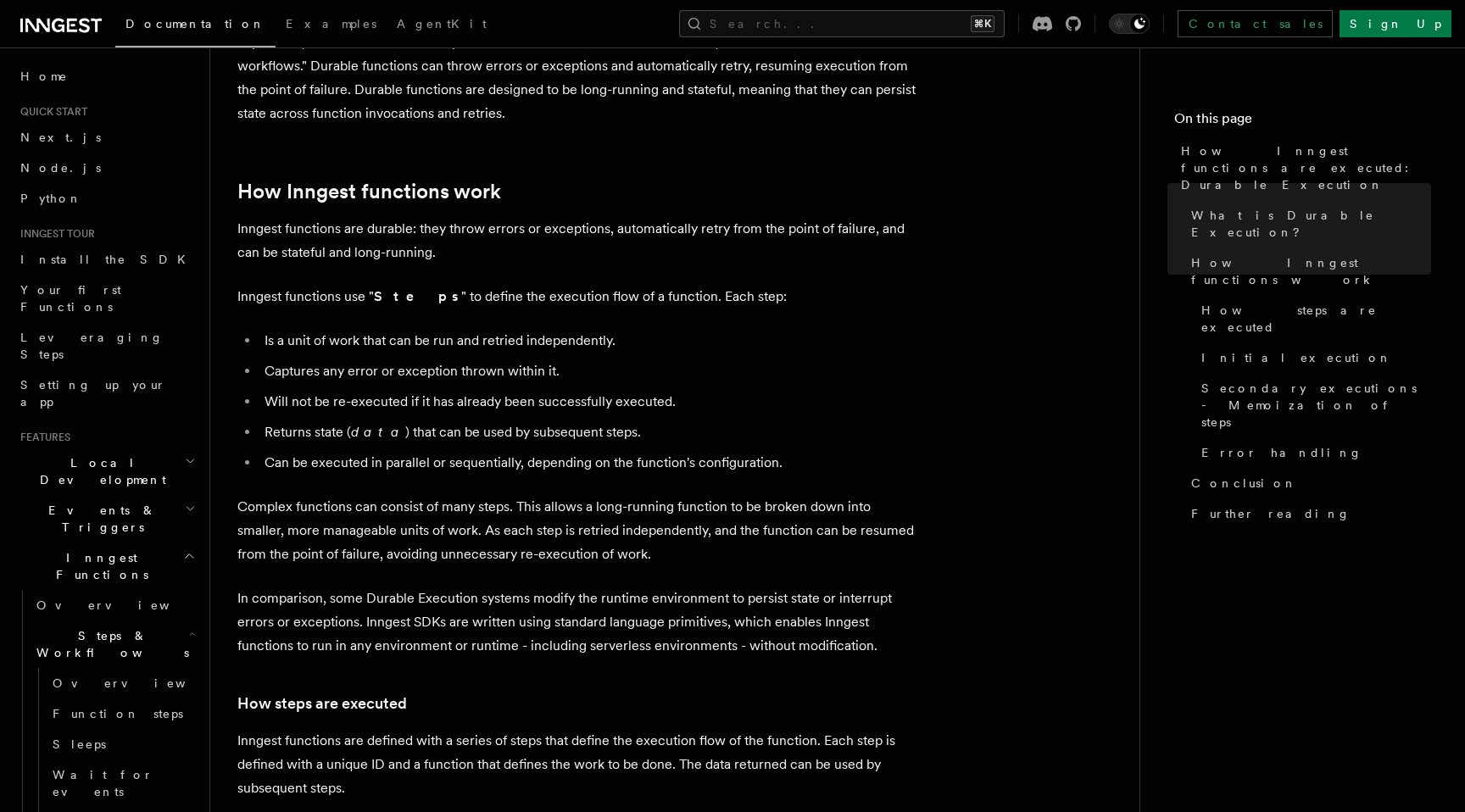
scroll to position [653, 0]
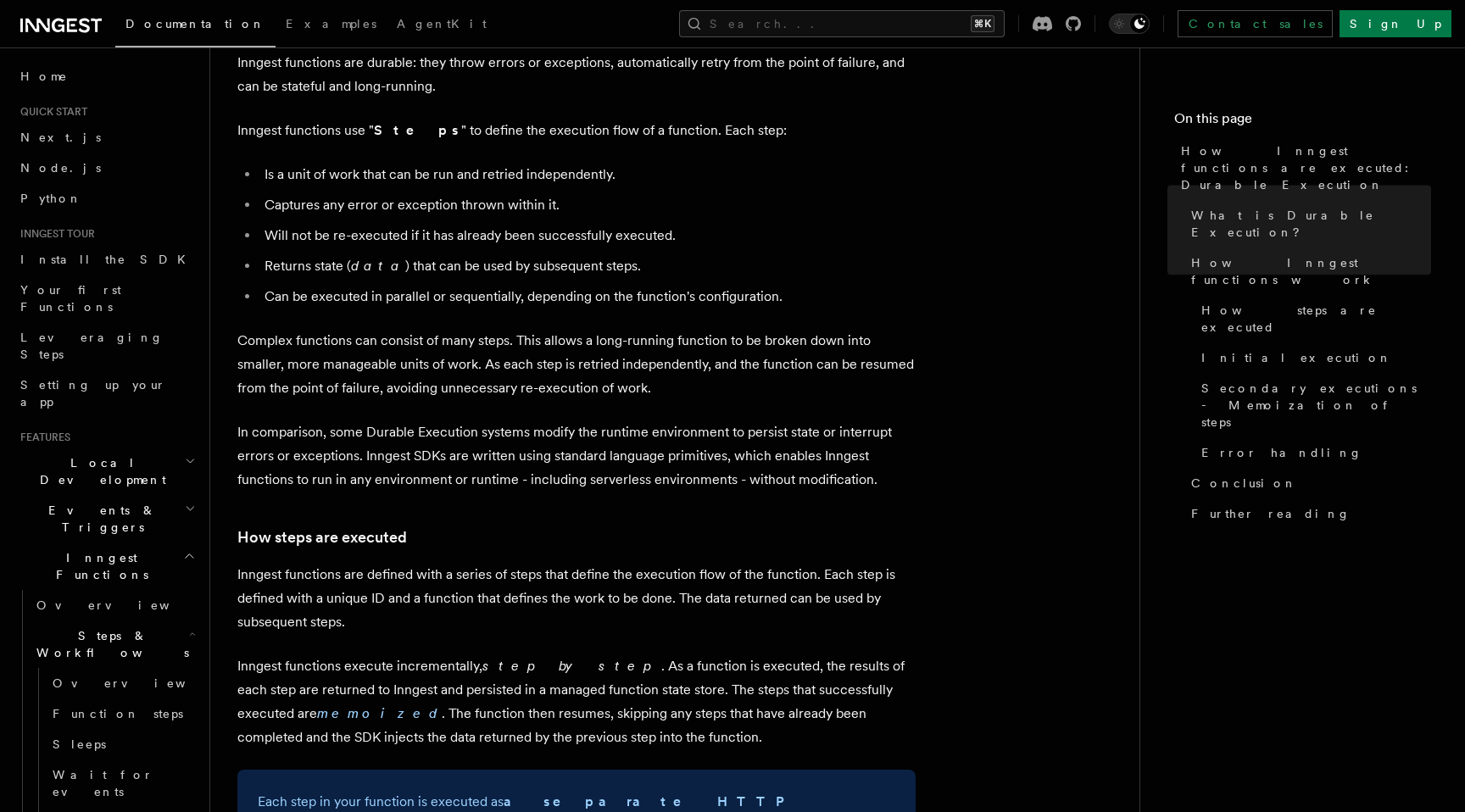
scroll to position [888, 0]
